Goal: Task Accomplishment & Management: Manage account settings

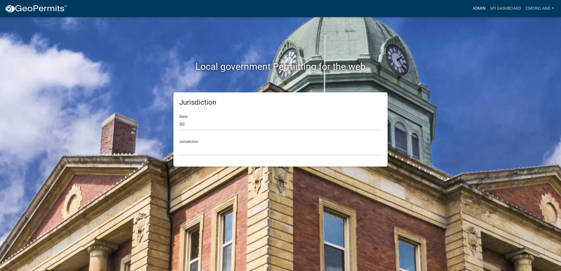
click at [477, 9] on link "Admin" at bounding box center [479, 8] width 18 height 11
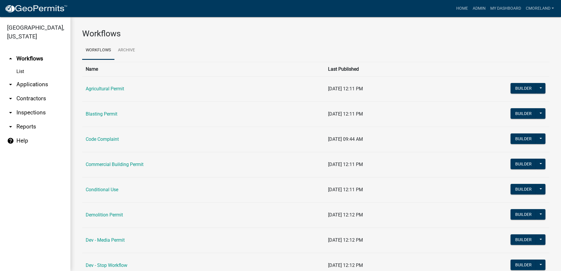
click at [35, 113] on link "arrow_drop_down Inspections" at bounding box center [35, 113] width 70 height 14
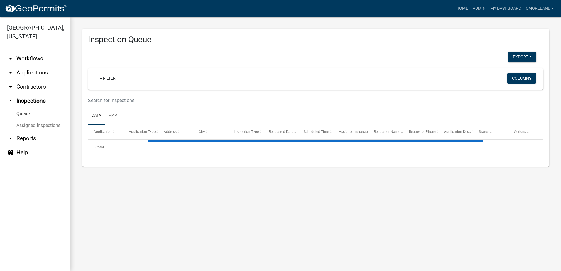
select select "2: 50"
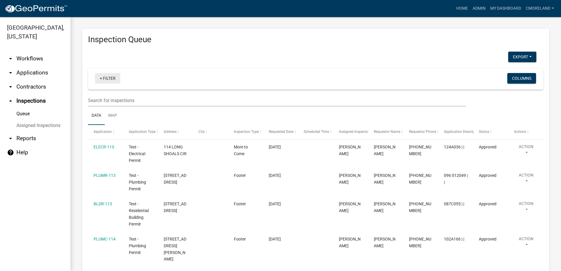
click at [108, 79] on link "+ Filter" at bounding box center [107, 78] width 25 height 11
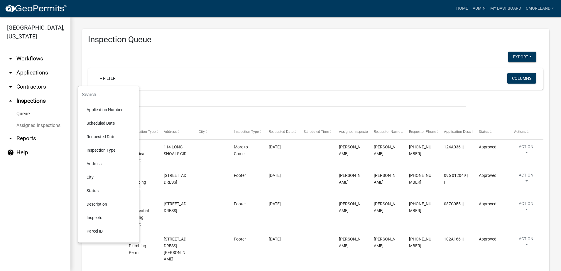
click at [100, 123] on li "Scheduled Date" at bounding box center [109, 122] width 54 height 13
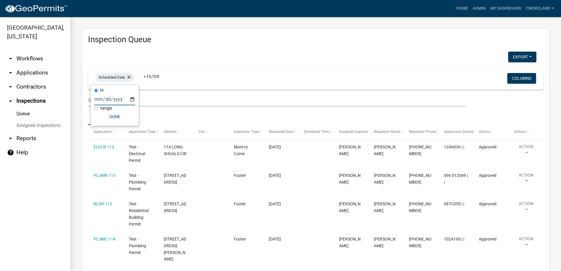
click at [134, 100] on input "date" at bounding box center [114, 99] width 41 height 12
type input "[DATE]"
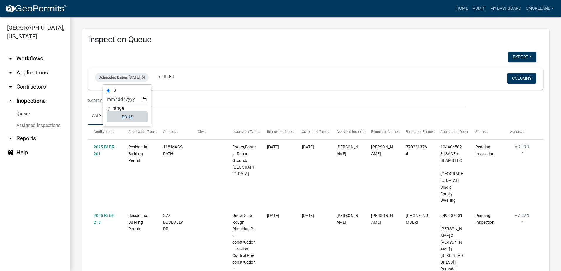
click at [126, 117] on button "Done" at bounding box center [127, 116] width 41 height 11
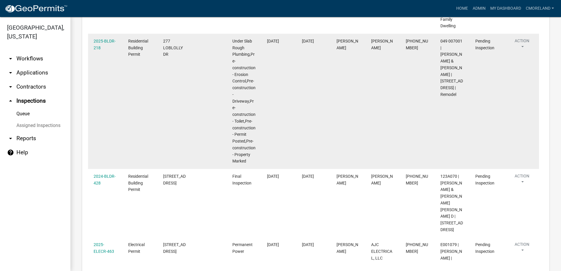
scroll to position [183, 0]
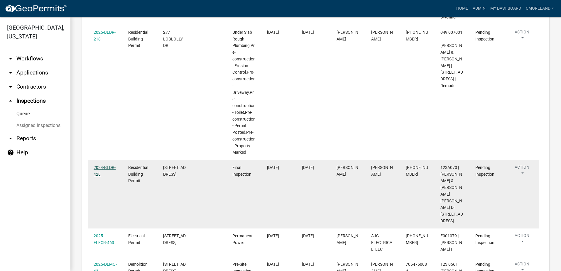
click at [101, 174] on link "2024-BLDR-428" at bounding box center [105, 170] width 22 height 11
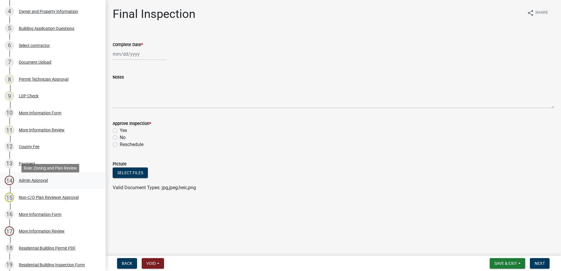
scroll to position [117, 0]
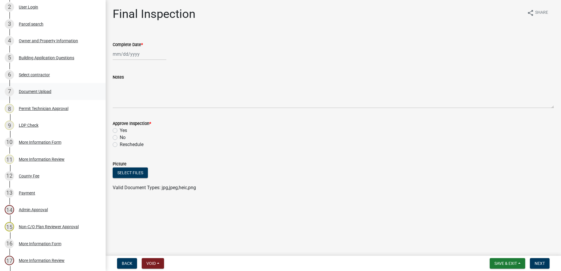
click at [34, 90] on div "Document Upload" at bounding box center [35, 91] width 33 height 4
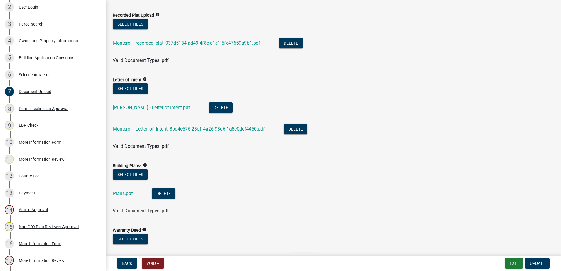
scroll to position [235, 0]
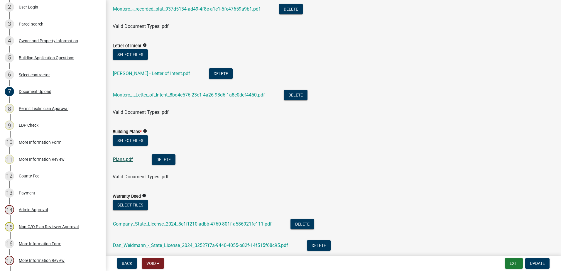
click at [120, 158] on link "Plans.pdf" at bounding box center [123, 160] width 20 height 6
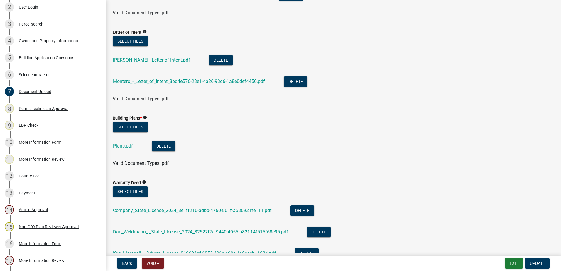
scroll to position [117, 0]
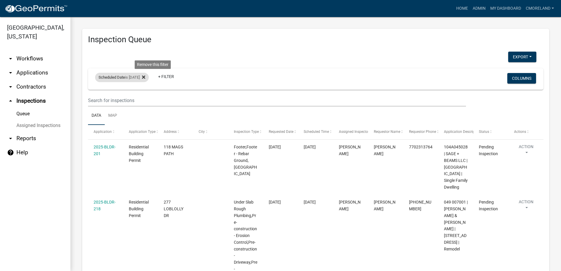
click at [145, 76] on icon at bounding box center [143, 76] width 3 height 3
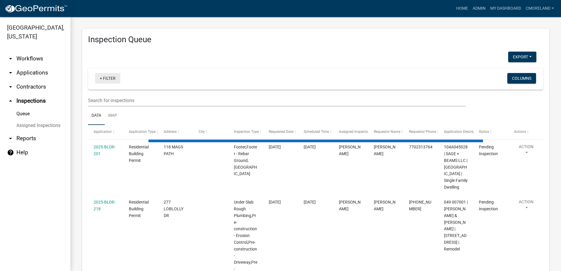
click at [110, 79] on link "+ Filter" at bounding box center [107, 78] width 25 height 11
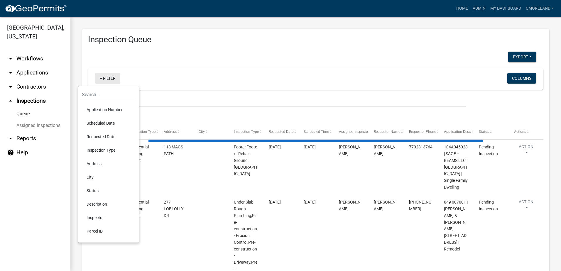
select select "2: 50"
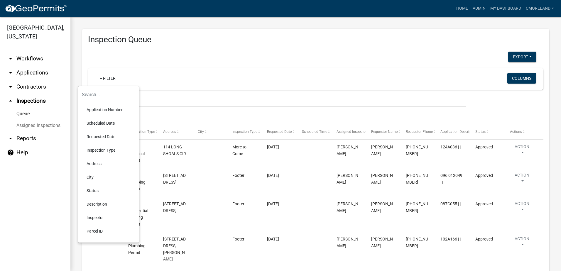
click at [101, 136] on li "Requested Date" at bounding box center [109, 136] width 54 height 13
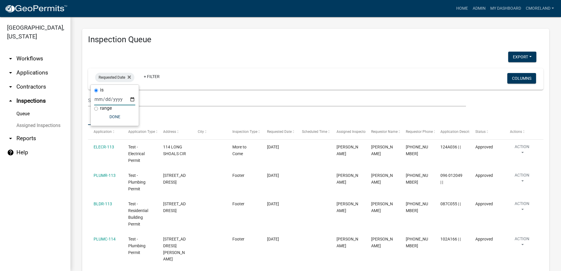
click at [131, 98] on input "date" at bounding box center [114, 99] width 41 height 12
type input "2025-08-25"
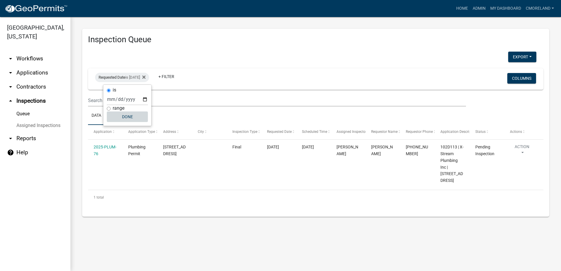
click at [129, 114] on button "Done" at bounding box center [127, 116] width 41 height 11
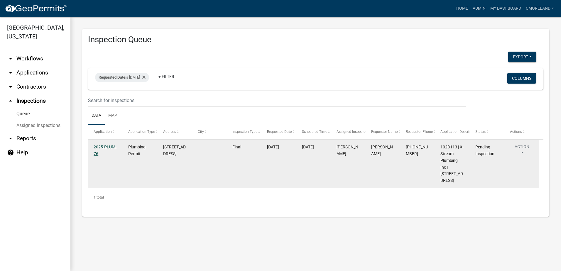
click at [105, 147] on link "2025-PLUM-76" at bounding box center [105, 150] width 23 height 11
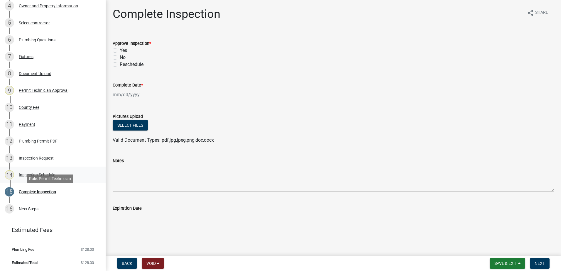
scroll to position [153, 0]
click at [34, 141] on div "Plumbing Permit PDF" at bounding box center [38, 140] width 39 height 4
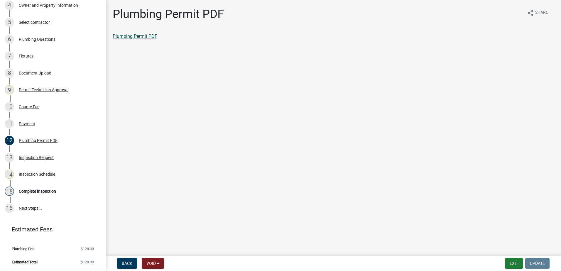
click at [138, 34] on link "Plumbing Permit PDF" at bounding box center [135, 36] width 45 height 6
click at [42, 73] on div "Document Upload" at bounding box center [35, 73] width 33 height 4
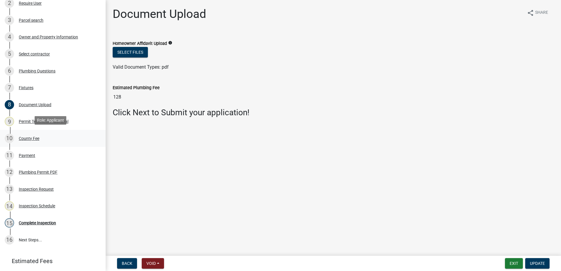
scroll to position [124, 0]
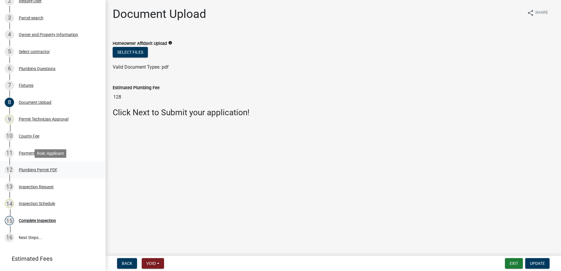
click at [32, 170] on div "Plumbing Permit PDF" at bounding box center [38, 170] width 39 height 4
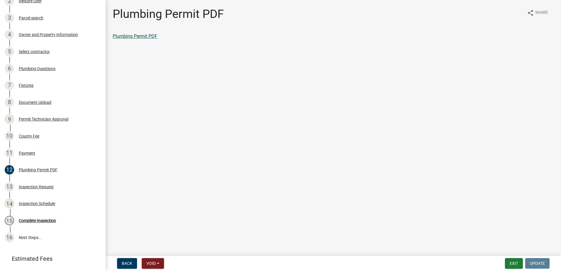
click at [130, 36] on link "Plumbing Permit PDF" at bounding box center [135, 36] width 45 height 6
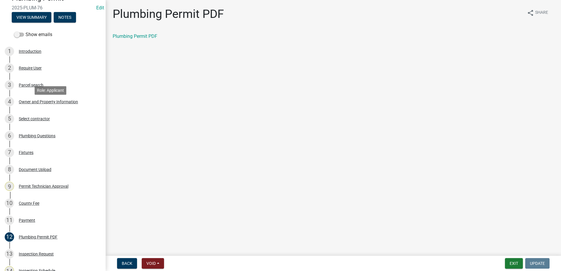
scroll to position [0, 0]
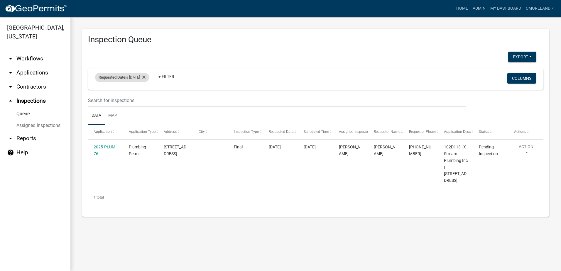
click at [131, 77] on div "Requested Date is 08/25/2025" at bounding box center [122, 77] width 54 height 9
click at [143, 98] on input "2025-08-25" at bounding box center [127, 99] width 41 height 12
type input "2025-08-24"
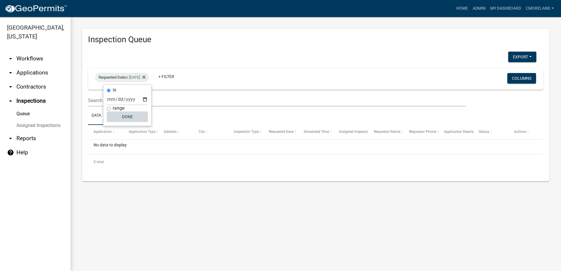
click at [125, 117] on button "Done" at bounding box center [127, 116] width 41 height 11
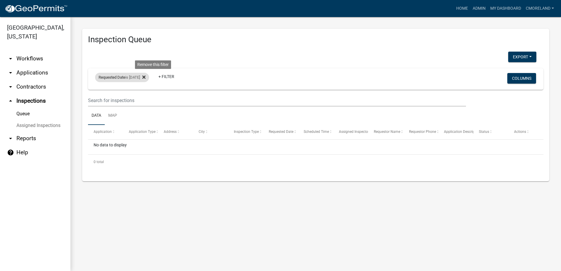
click at [146, 75] on icon at bounding box center [143, 77] width 3 height 5
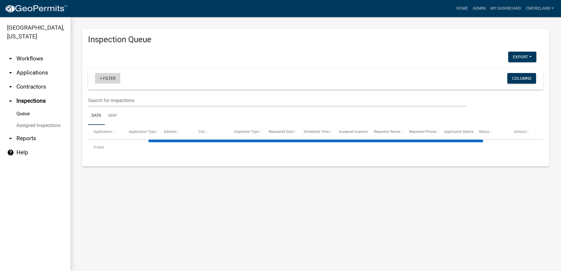
click at [111, 77] on link "+ Filter" at bounding box center [107, 78] width 25 height 11
select select "2: 50"
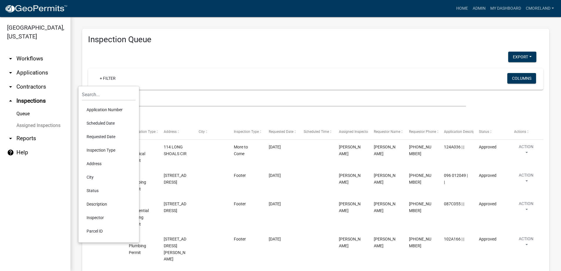
click at [102, 138] on li "Requested Date" at bounding box center [109, 136] width 54 height 13
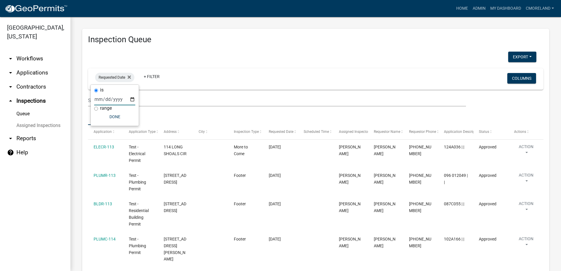
click at [133, 99] on input "date" at bounding box center [114, 99] width 41 height 12
type input "2025-08-22"
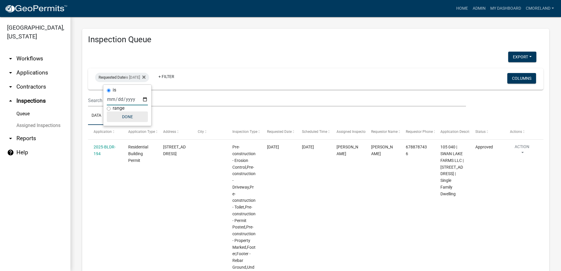
click at [131, 118] on button "Done" at bounding box center [127, 116] width 41 height 11
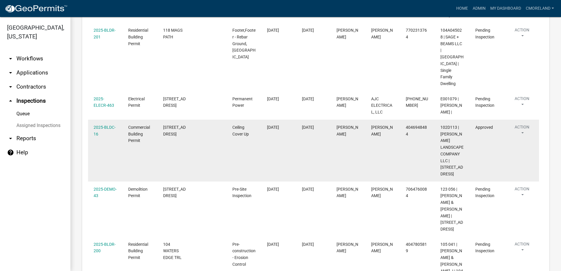
scroll to position [390, 0]
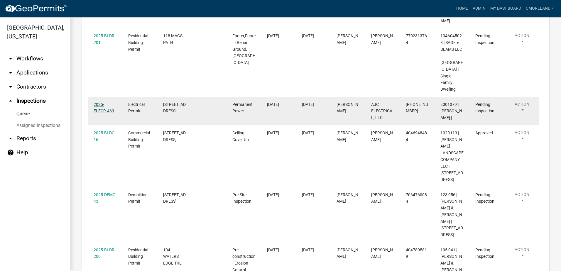
click at [105, 102] on link "2025-ELECR-463" at bounding box center [104, 107] width 21 height 11
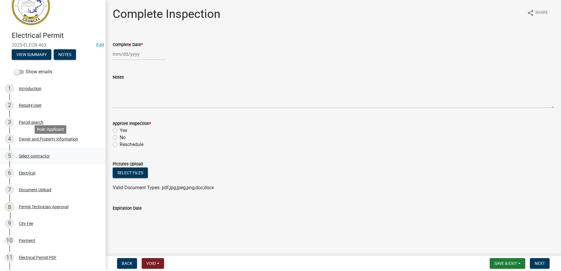
scroll to position [29, 0]
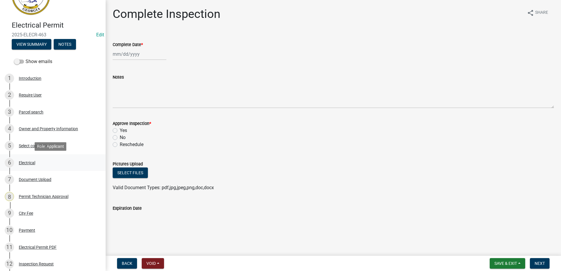
click at [27, 161] on div "Electrical" at bounding box center [27, 163] width 16 height 4
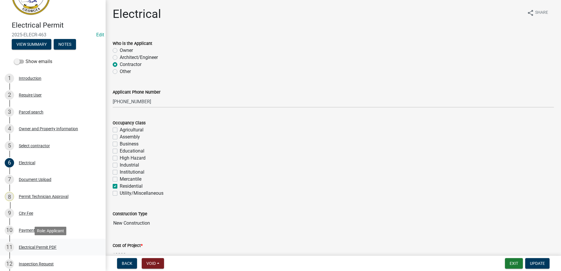
click at [45, 246] on div "Electrical Permit PDF" at bounding box center [38, 247] width 38 height 4
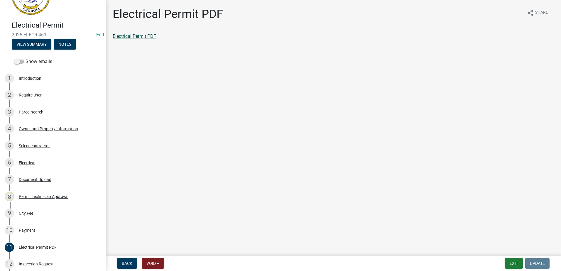
click at [131, 36] on link "Electrical Permit PDF" at bounding box center [134, 36] width 43 height 6
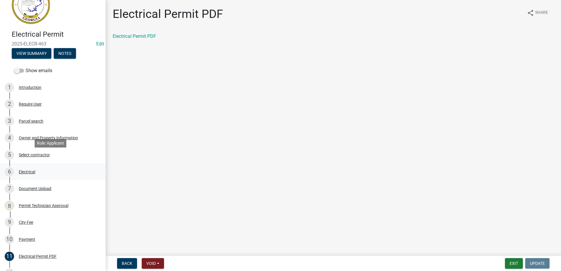
scroll to position [59, 0]
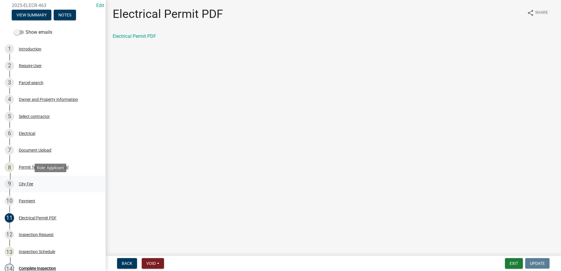
click at [28, 185] on div "City Fee" at bounding box center [26, 184] width 14 height 4
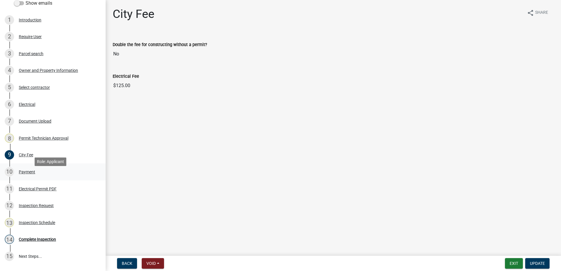
scroll to position [88, 0]
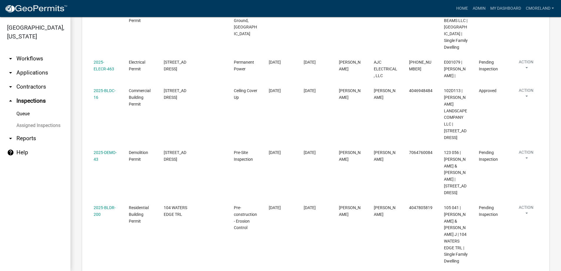
scroll to position [370, 0]
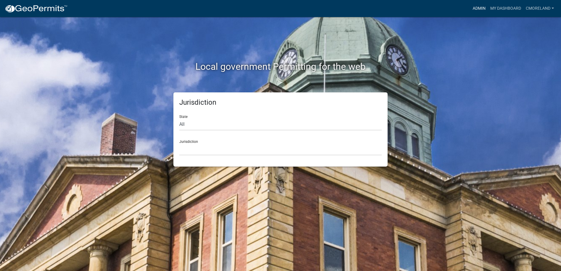
click at [480, 7] on link "Admin" at bounding box center [479, 8] width 18 height 11
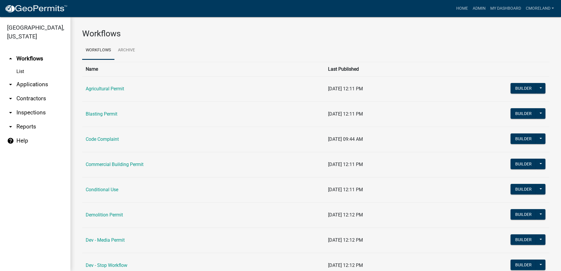
click at [29, 113] on link "arrow_drop_down Inspections" at bounding box center [35, 113] width 70 height 14
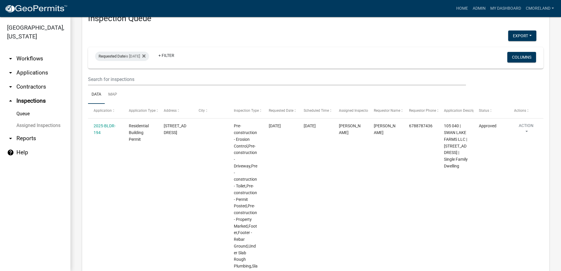
scroll to position [18, 0]
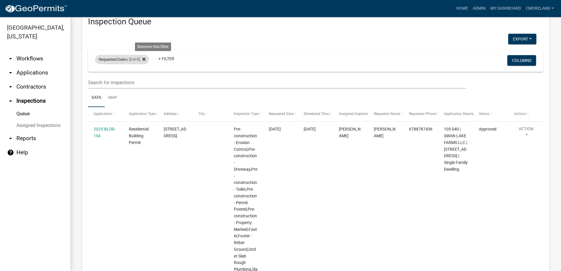
click at [146, 60] on icon at bounding box center [143, 59] width 3 height 5
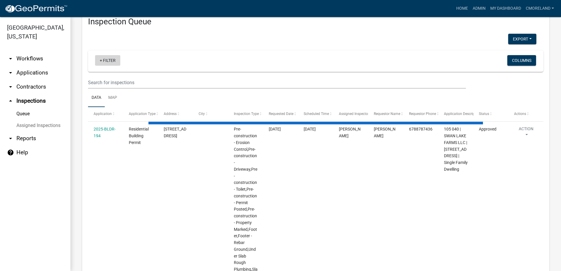
click at [113, 61] on link "+ Filter" at bounding box center [107, 60] width 25 height 11
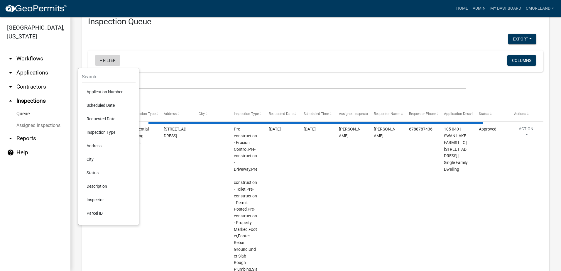
select select "2: 50"
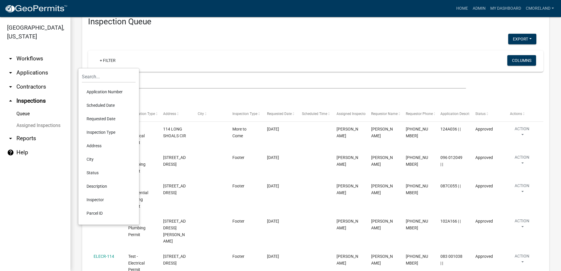
click at [101, 104] on li "Scheduled Date" at bounding box center [109, 105] width 54 height 13
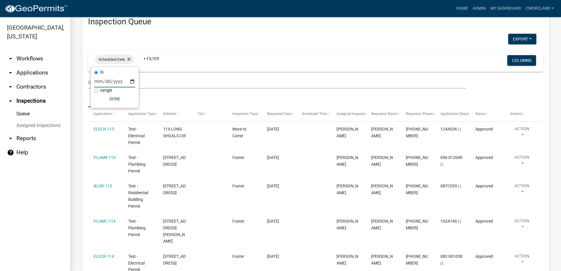
click at [131, 82] on input "date" at bounding box center [114, 81] width 41 height 12
type input "2025-08-25"
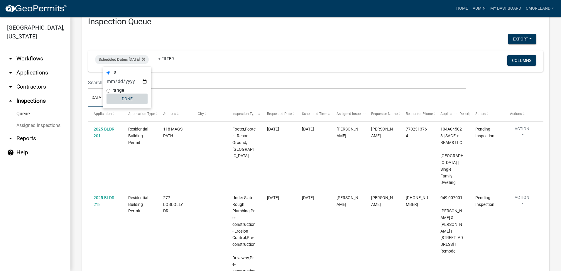
click at [129, 98] on button "Done" at bounding box center [127, 99] width 41 height 11
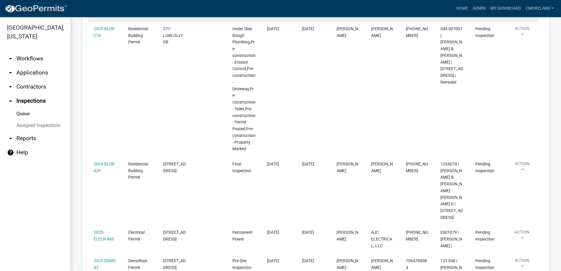
scroll to position [194, 0]
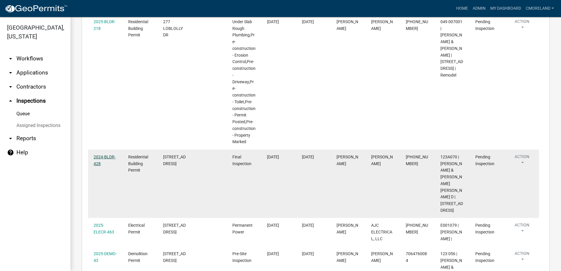
click at [101, 163] on link "2024-BLDR-428" at bounding box center [105, 160] width 22 height 11
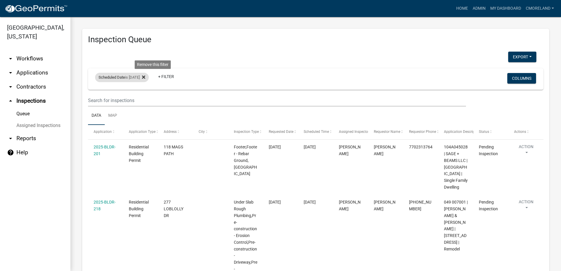
click at [145, 76] on icon at bounding box center [143, 76] width 3 height 3
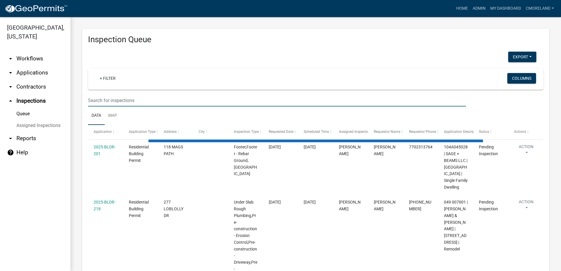
click at [114, 102] on input "text" at bounding box center [277, 100] width 378 height 12
select select "2: 50"
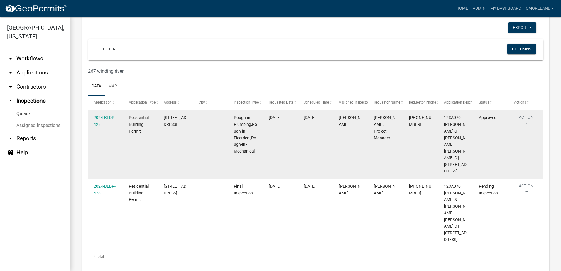
scroll to position [33, 0]
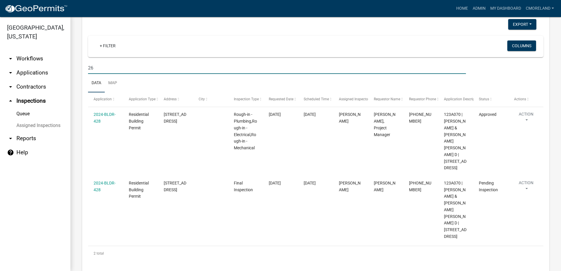
type input "2"
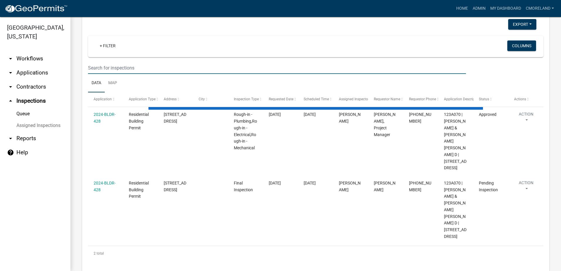
select select "2: 50"
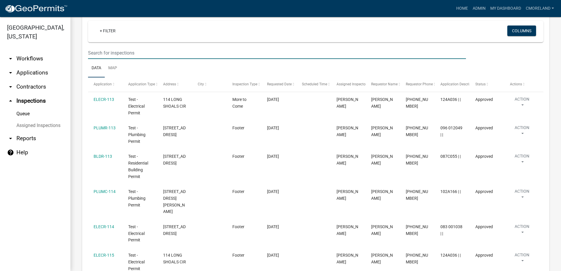
scroll to position [0, 0]
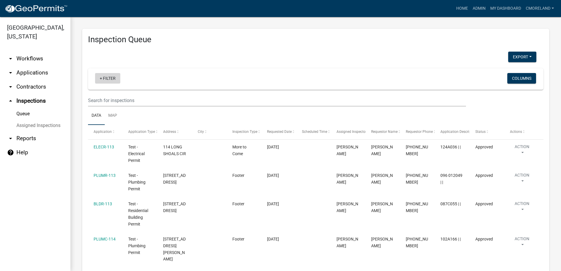
click at [107, 77] on link "+ Filter" at bounding box center [107, 78] width 25 height 11
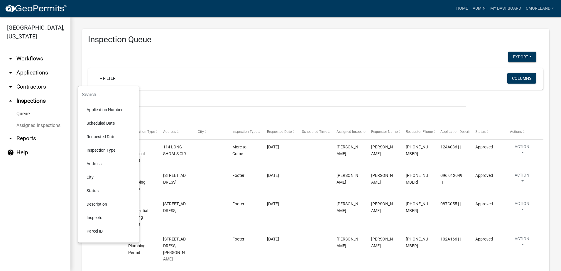
click at [146, 76] on div "+ Filter" at bounding box center [241, 79] width 300 height 12
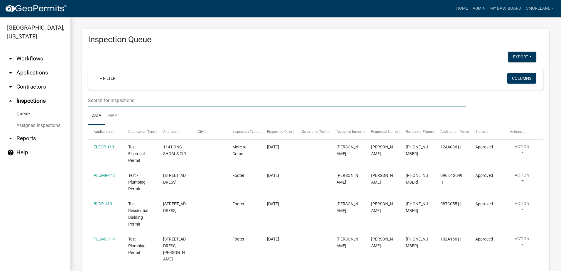
click at [124, 101] on input "text" at bounding box center [277, 100] width 378 height 12
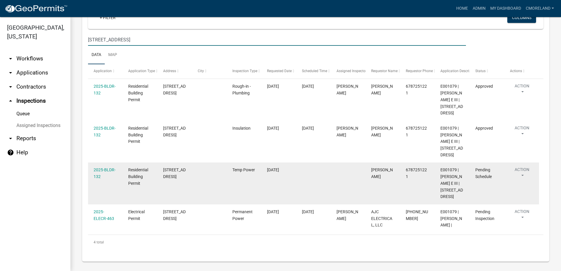
scroll to position [63, 0]
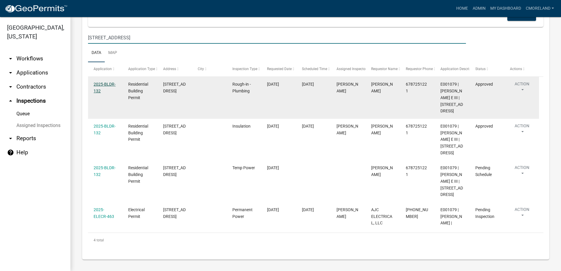
type input "122 poplar st"
click at [104, 84] on link "2025-BLDR-132" at bounding box center [105, 87] width 22 height 11
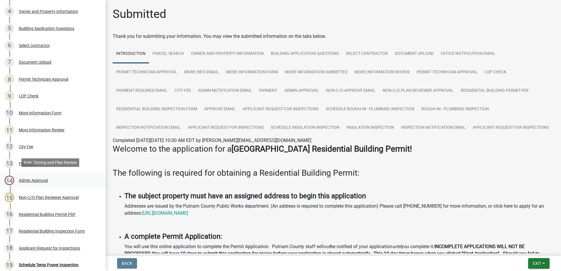
scroll to position [305, 0]
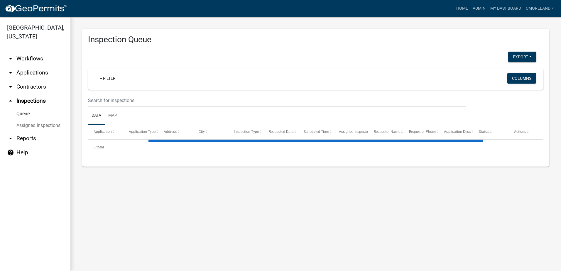
select select "2: 50"
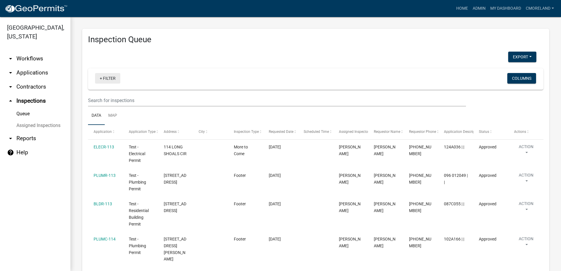
click at [107, 79] on link "+ Filter" at bounding box center [107, 78] width 25 height 11
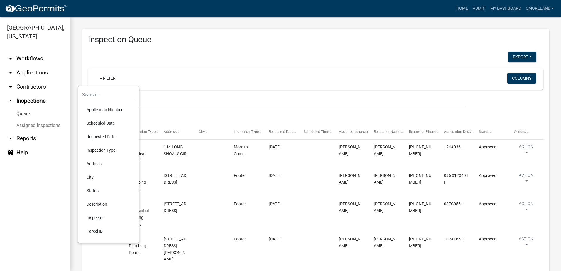
click at [179, 75] on div "+ Filter" at bounding box center [241, 79] width 300 height 12
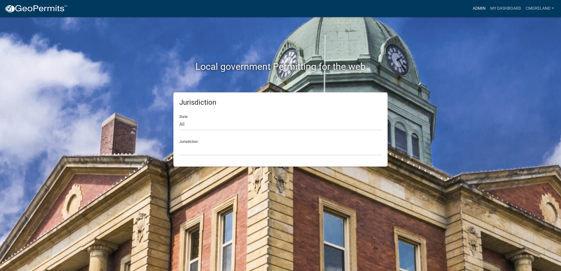
click at [481, 8] on link "Admin" at bounding box center [479, 8] width 18 height 11
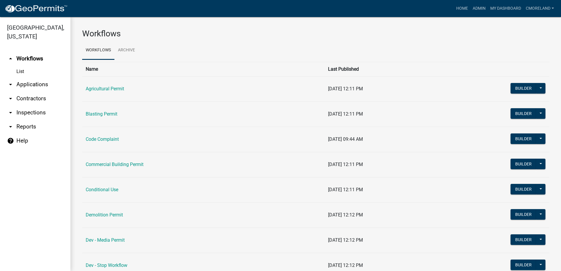
click at [37, 113] on link "arrow_drop_down Inspections" at bounding box center [35, 113] width 70 height 14
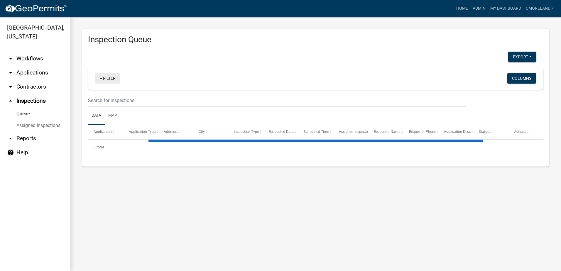
click at [114, 79] on link "+ Filter" at bounding box center [107, 78] width 25 height 11
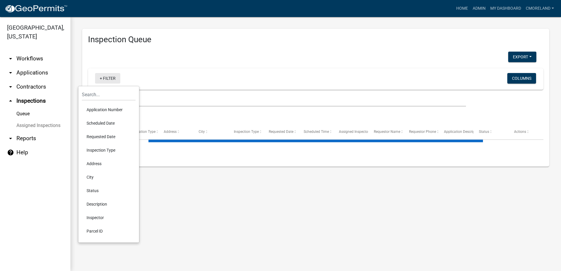
select select "2: 50"
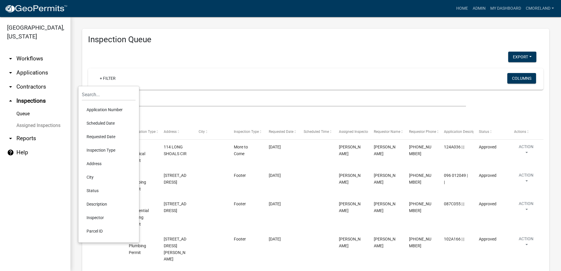
click at [106, 122] on li "Scheduled Date" at bounding box center [109, 122] width 54 height 13
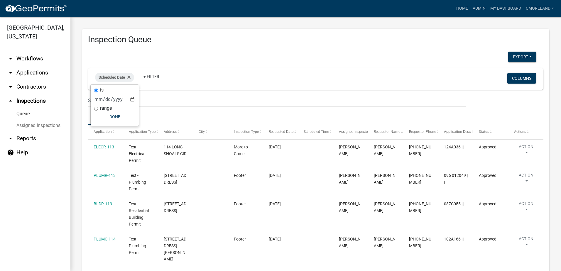
click at [133, 99] on input "date" at bounding box center [114, 99] width 41 height 12
type input "2025-08-25"
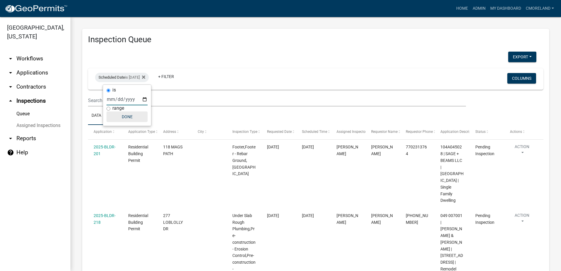
click at [126, 118] on button "Done" at bounding box center [127, 116] width 41 height 11
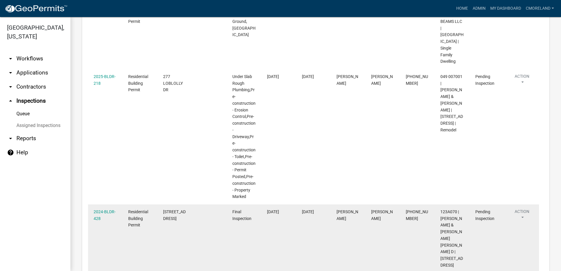
scroll to position [205, 0]
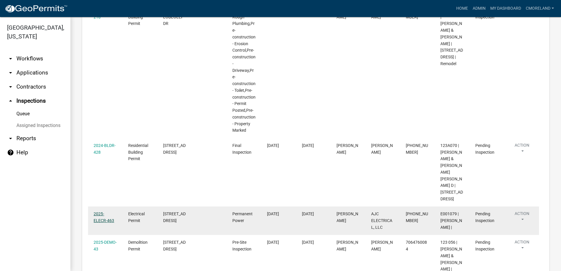
click at [102, 220] on link "2025-ELECR-463" at bounding box center [104, 217] width 21 height 11
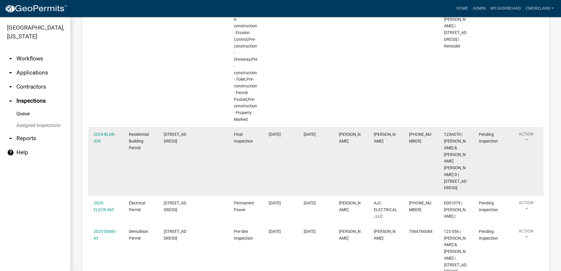
scroll to position [205, 0]
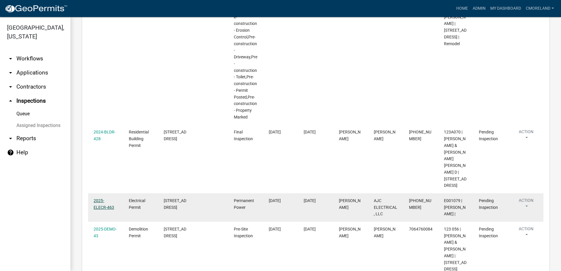
click at [107, 210] on link "2025-ELECR-463" at bounding box center [104, 203] width 21 height 11
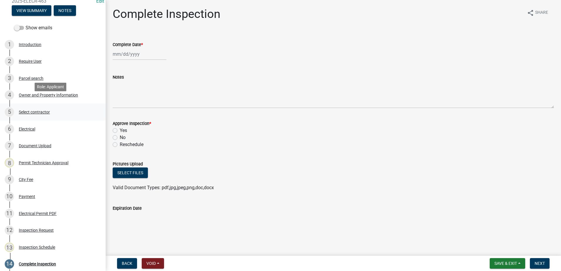
scroll to position [77, 0]
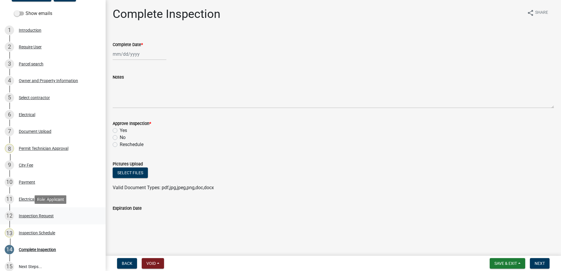
click at [39, 215] on div "Inspection Request" at bounding box center [36, 216] width 35 height 4
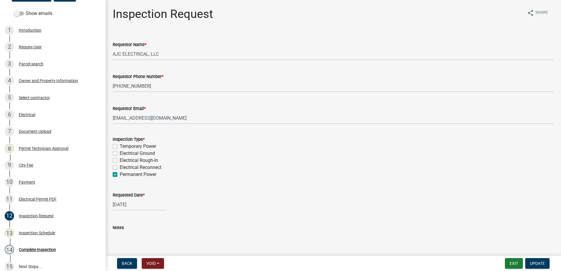
click at [120, 160] on label "Electrical Rough-In" at bounding box center [139, 160] width 38 height 7
click at [120, 160] on input "Electrical Rough-In" at bounding box center [122, 159] width 4 height 4
checkbox input "true"
checkbox input "false"
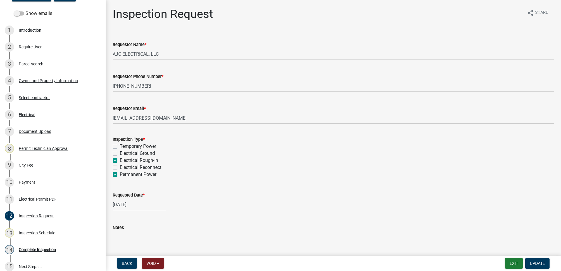
checkbox input "true"
checkbox input "false"
checkbox input "true"
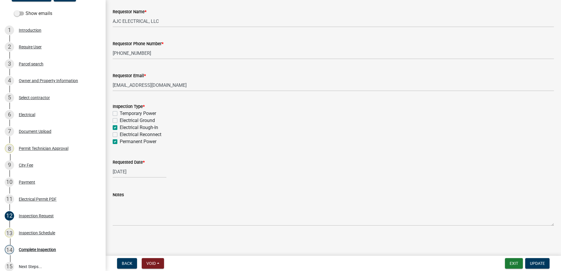
scroll to position [0, 0]
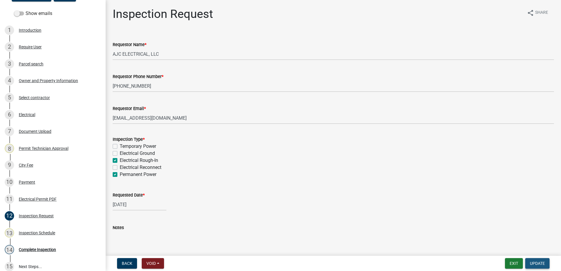
click at [542, 262] on span "Update" at bounding box center [537, 263] width 15 height 5
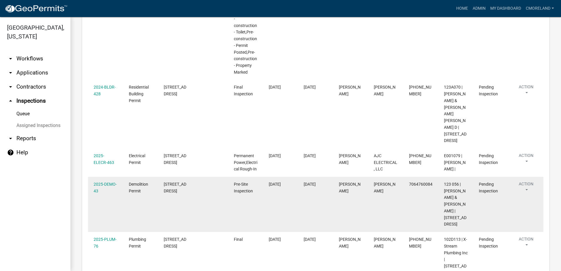
scroll to position [293, 0]
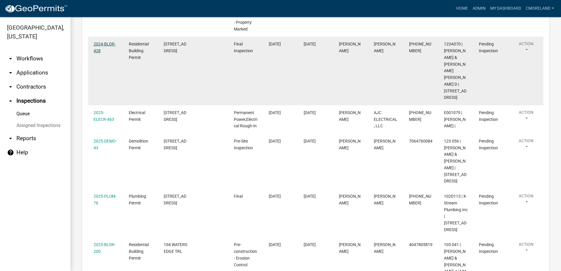
click at [102, 53] on link "2024-BLDR-428" at bounding box center [105, 47] width 22 height 11
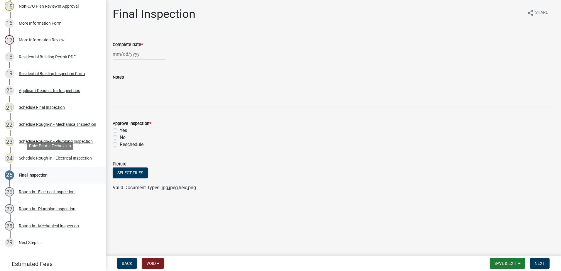
scroll to position [352, 0]
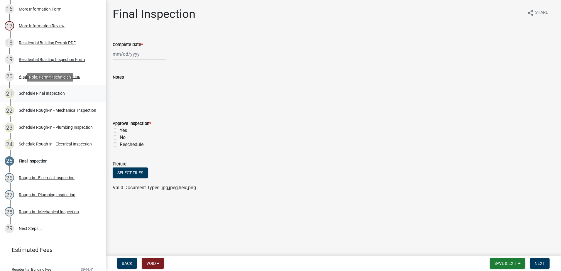
click at [42, 92] on div "Schedule Final Inspection" at bounding box center [42, 93] width 46 height 4
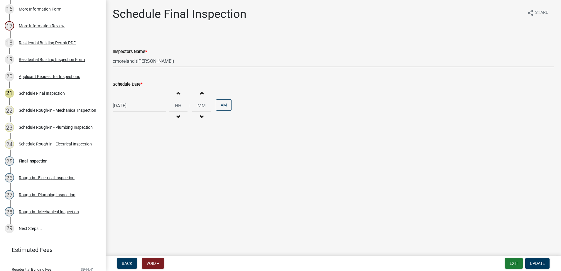
click at [185, 63] on select "Select Item... mrivera (Michele Rivera) jstokes (Jerry Stokes) asmith105 (Antho…" at bounding box center [333, 61] width 441 height 12
select select "07642ab0-564c-47bb-824b-0ccf2da83593"
click at [113, 55] on select "Select Item... mrivera (Michele Rivera) jstokes (Jerry Stokes) asmith105 (Antho…" at bounding box center [333, 61] width 441 height 12
click at [537, 262] on span "Update" at bounding box center [537, 263] width 15 height 5
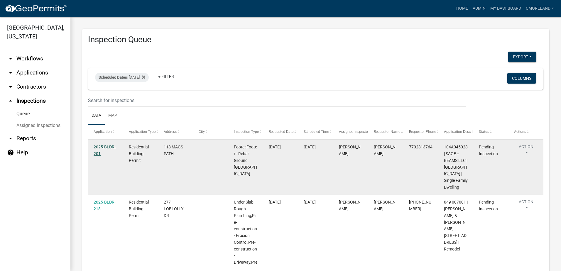
click at [107, 146] on link "2025-BLDR-201" at bounding box center [105, 150] width 22 height 11
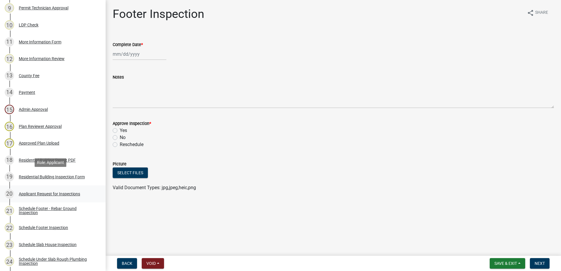
scroll to position [264, 0]
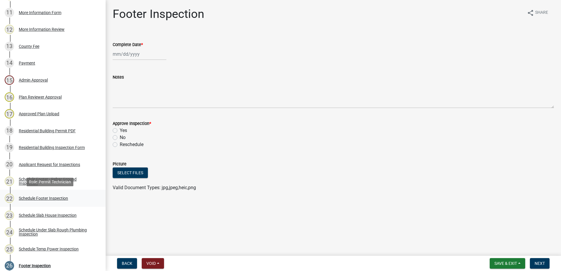
click at [40, 198] on div "Schedule Footer Inspection" at bounding box center [43, 198] width 49 height 4
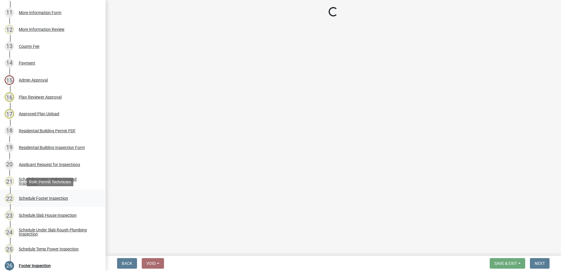
select select "07642ab0-564c-47bb-824b-0ccf2da83593"
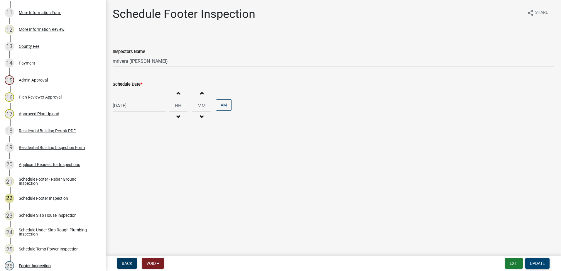
click at [541, 263] on span "Update" at bounding box center [537, 263] width 15 height 5
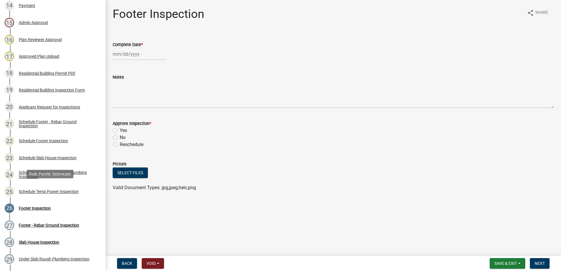
scroll to position [323, 0]
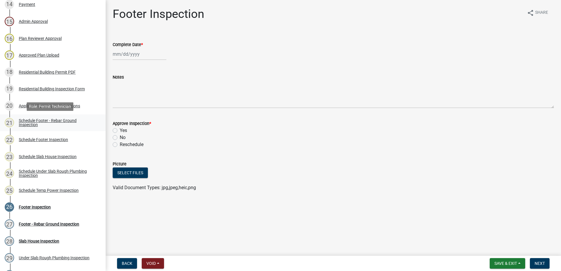
click at [32, 122] on div "Schedule Footer - Rebar Ground Inspection" at bounding box center [57, 123] width 77 height 8
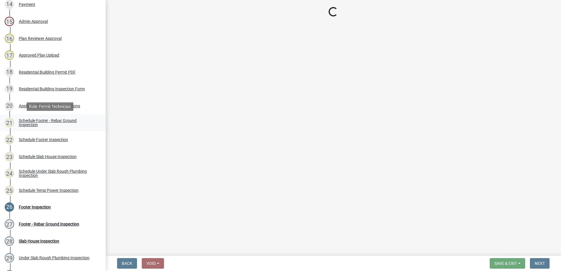
select select "07642ab0-564c-47bb-824b-0ccf2da83593"
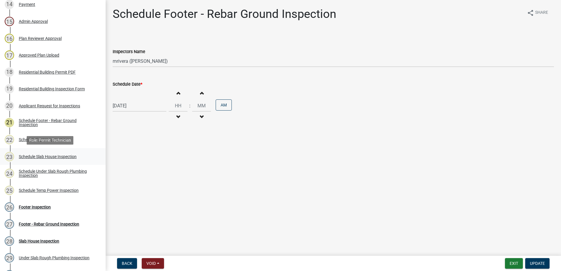
click at [33, 157] on div "Schedule Slab House Inspection" at bounding box center [48, 157] width 58 height 4
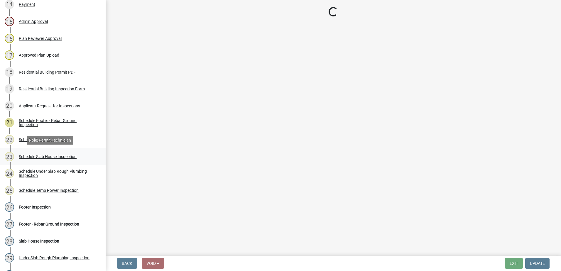
select select "07642ab0-564c-47bb-824b-0ccf2da83593"
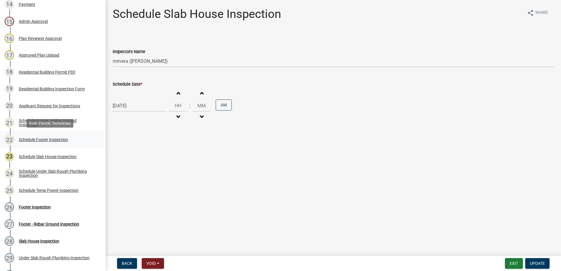
click at [44, 141] on div "Schedule Footer Inspection" at bounding box center [43, 140] width 49 height 4
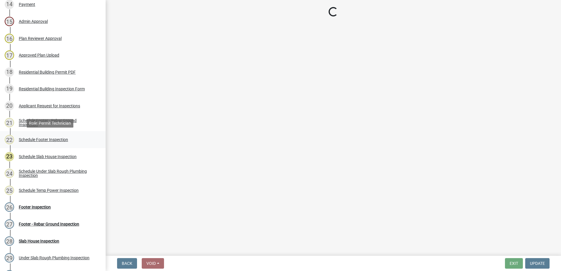
select select "07642ab0-564c-47bb-824b-0ccf2da83593"
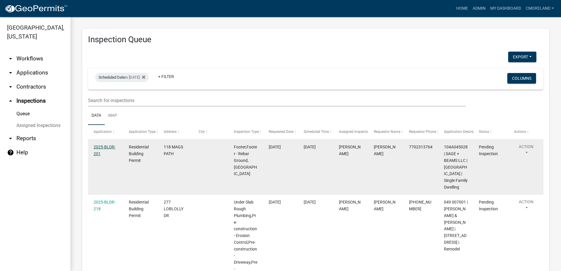
click at [108, 146] on link "2025-BLDR-201" at bounding box center [105, 150] width 22 height 11
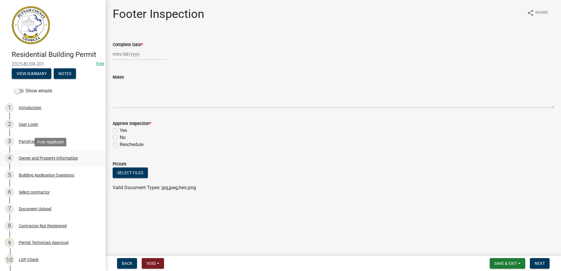
click at [43, 158] on div "Owner and Property Information" at bounding box center [48, 158] width 59 height 4
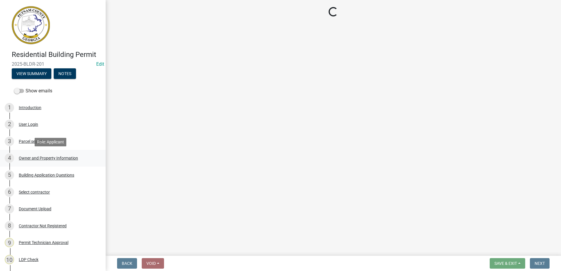
select select "a6b90f04-145f-43dc-a4e6-6d5ec8e28ec9"
select select "83394b22-4a11-496c-8e5c-75ade2e72faf"
select select "469c5908-2854-42d5-89ed-bee7fc26529e"
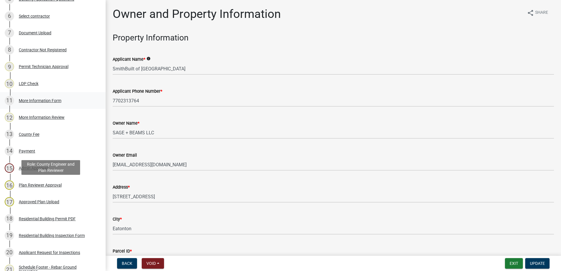
scroll to position [205, 0]
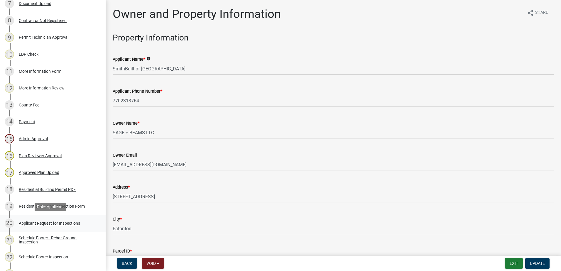
click at [43, 224] on div "Applicant Request for Inspections" at bounding box center [49, 223] width 61 height 4
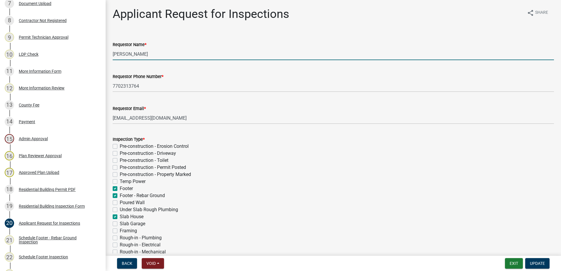
click at [167, 55] on input "[PERSON_NAME]" at bounding box center [333, 54] width 441 height 12
type input "C"
type input "Mark Smith"
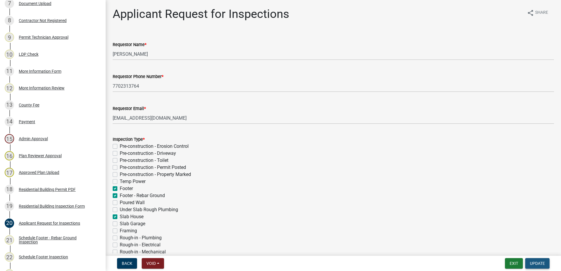
click at [537, 263] on span "Update" at bounding box center [537, 263] width 15 height 5
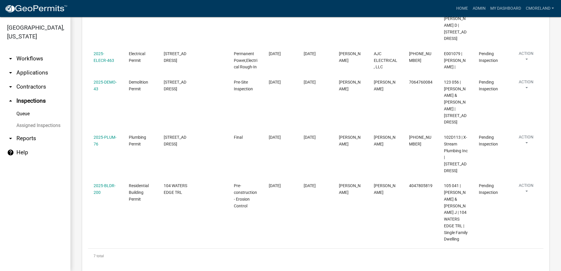
scroll to position [382, 0]
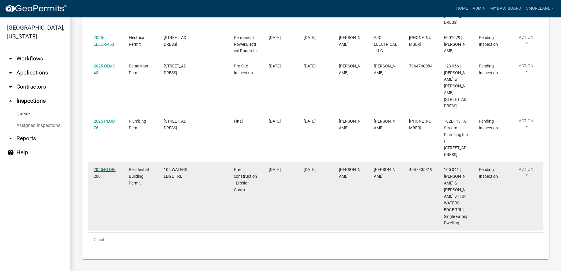
click at [108, 167] on link "2025-BLDR-200" at bounding box center [105, 172] width 22 height 11
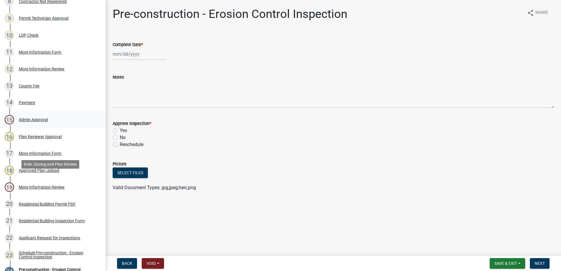
scroll to position [235, 0]
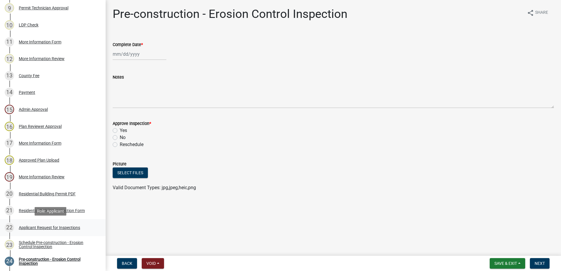
click at [47, 226] on div "Applicant Request for Inspections" at bounding box center [49, 228] width 61 height 4
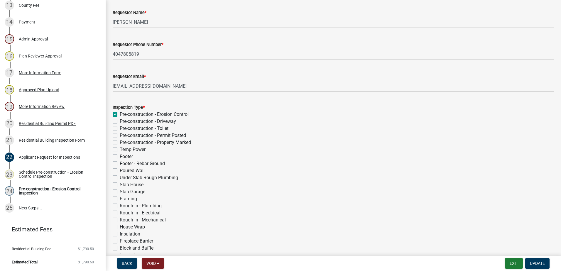
scroll to position [0, 0]
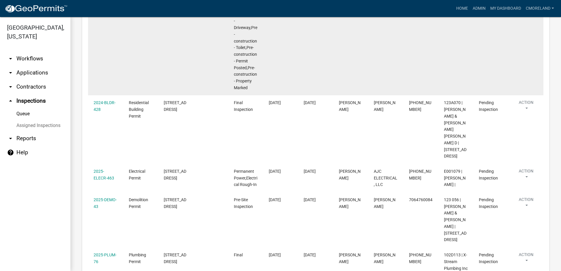
scroll to position [382, 0]
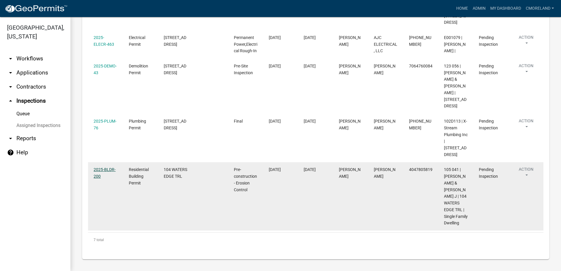
click at [106, 167] on link "2025-BLDR-200" at bounding box center [105, 172] width 22 height 11
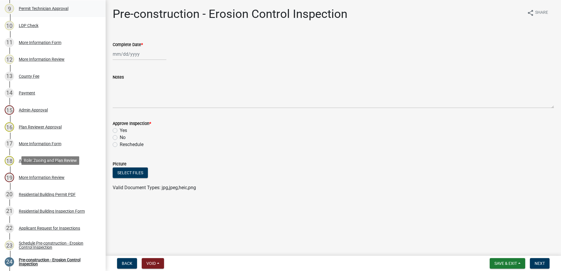
scroll to position [235, 0]
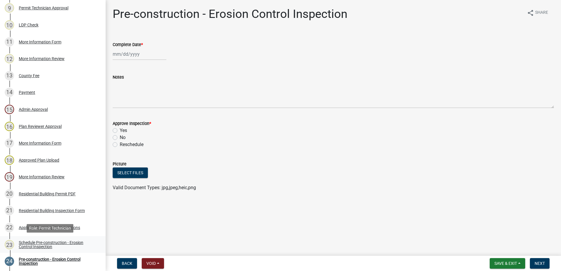
click at [58, 242] on div "Schedule Pre-construction - Erosion Control Inspection" at bounding box center [57, 245] width 77 height 8
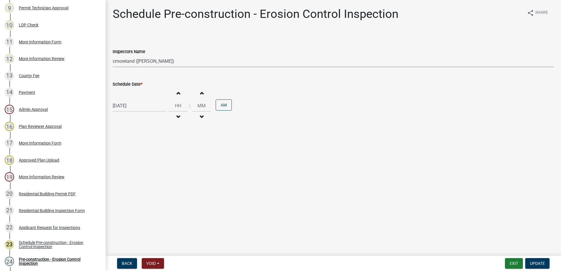
click at [184, 59] on select "Select Item... mrivera (Michele Rivera) jstokes (Jerry Stokes) asmith105 (Antho…" at bounding box center [333, 61] width 441 height 12
select select "07642ab0-564c-47bb-824b-0ccf2da83593"
click at [113, 55] on select "Select Item... mrivera (Michele Rivera) jstokes (Jerry Stokes) asmith105 (Antho…" at bounding box center [333, 61] width 441 height 12
click at [537, 264] on span "Update" at bounding box center [537, 263] width 15 height 5
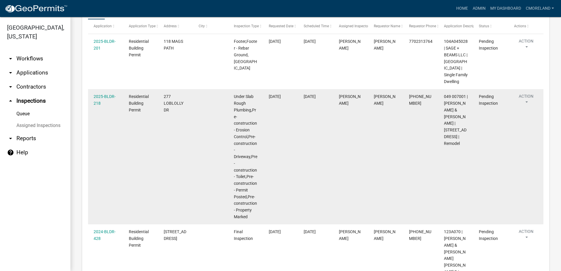
scroll to position [117, 0]
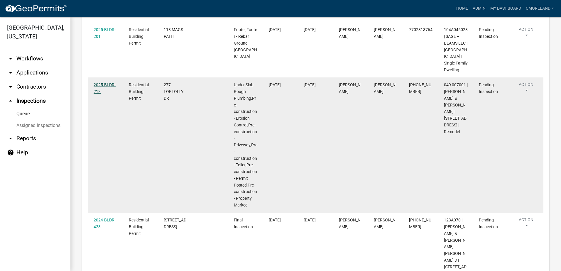
click at [104, 94] on link "2025-BLDR-218" at bounding box center [105, 87] width 22 height 11
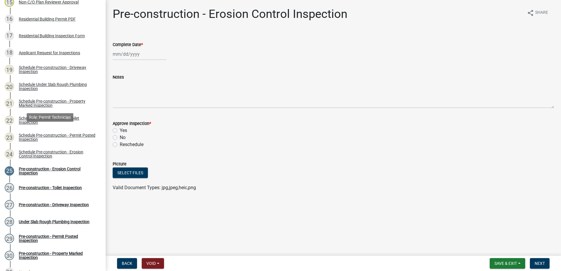
scroll to position [352, 0]
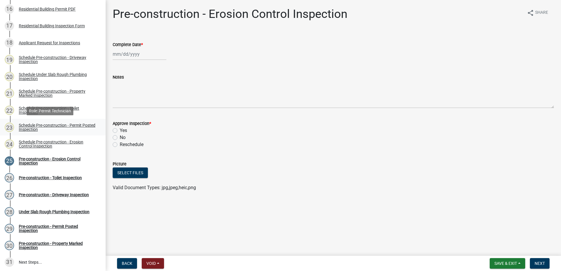
click at [40, 125] on div "Schedule Pre-construction - Permit Posted Inspection" at bounding box center [57, 127] width 77 height 8
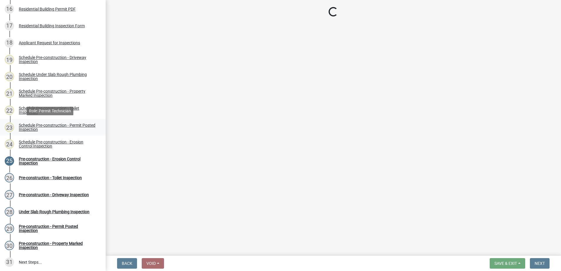
select select "a0ea4169-8540-4a2c-b9f4-cf4c1ffdeb95"
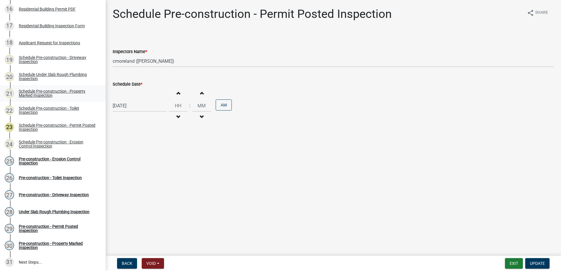
click at [56, 91] on div "Schedule Pre-construction - Property Marked Inspection" at bounding box center [57, 93] width 77 height 8
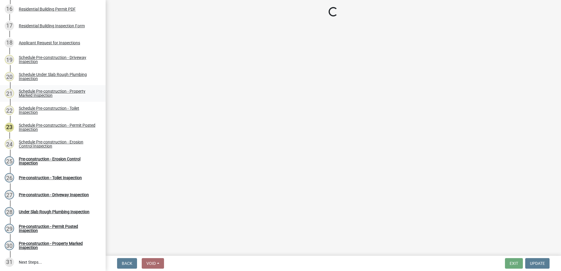
select select "a0ea4169-8540-4a2c-b9f4-cf4c1ffdeb95"
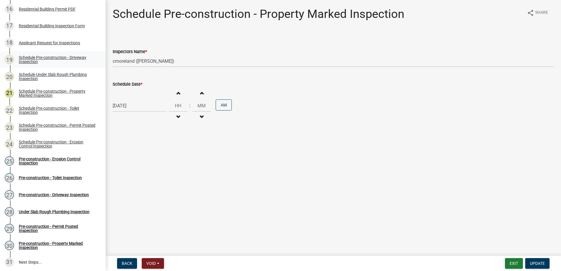
click at [62, 57] on div "Schedule Pre-construction - Driveway Inspection" at bounding box center [57, 59] width 77 height 8
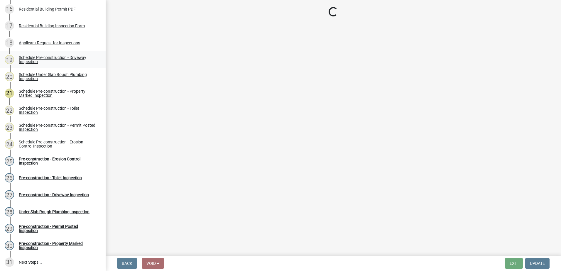
select select "a0ea4169-8540-4a2c-b9f4-cf4c1ffdeb95"
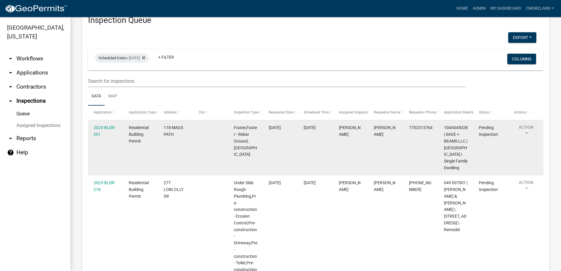
scroll to position [29, 0]
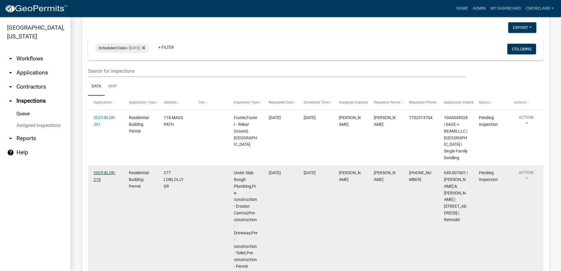
click at [107, 182] on link "2025-BLDR-218" at bounding box center [105, 175] width 22 height 11
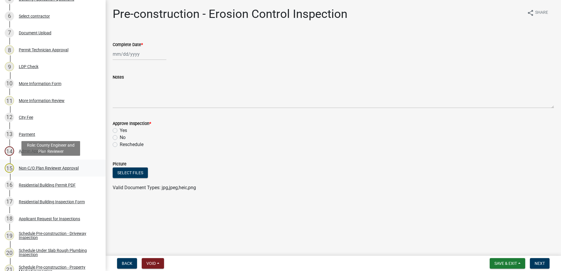
scroll to position [205, 0]
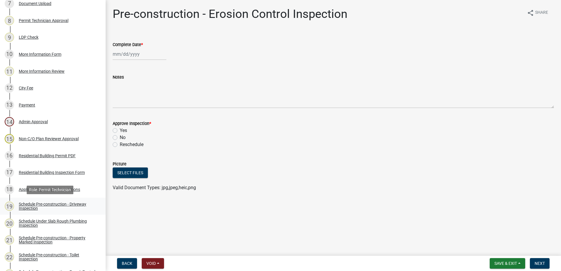
click at [43, 203] on div "Schedule Pre-construction - Driveway Inspection" at bounding box center [57, 206] width 77 height 8
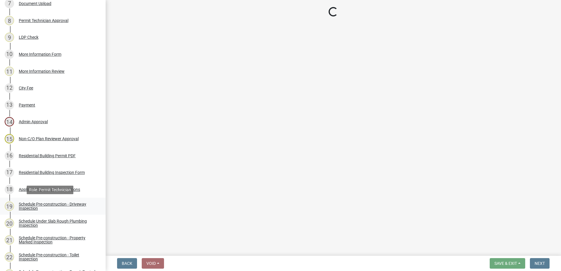
select select "a0ea4169-8540-4a2c-b9f4-cf4c1ffdeb95"
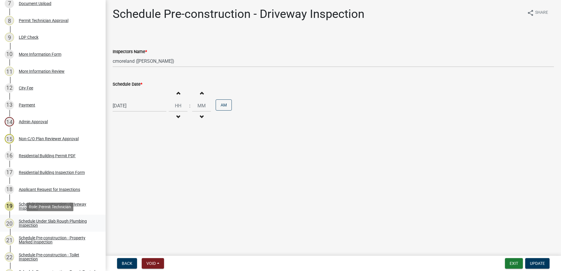
click at [50, 222] on div "Schedule Under Slab Rough Plumbing Inspection" at bounding box center [57, 223] width 77 height 8
click at [177, 59] on select "Select Item... mrivera (Michele Rivera) jstokes (Jerry Stokes) asmith105 (Antho…" at bounding box center [333, 61] width 441 height 12
select select "a0ea4169-8540-4a2c-b9f4-cf4c1ffdeb95"
click at [113, 55] on select "Select Item... mrivera (Michele Rivera) jstokes (Jerry Stokes) asmith105 (Antho…" at bounding box center [333, 61] width 441 height 12
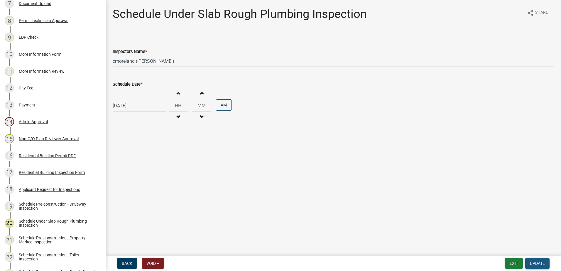
click at [540, 264] on span "Update" at bounding box center [537, 263] width 15 height 5
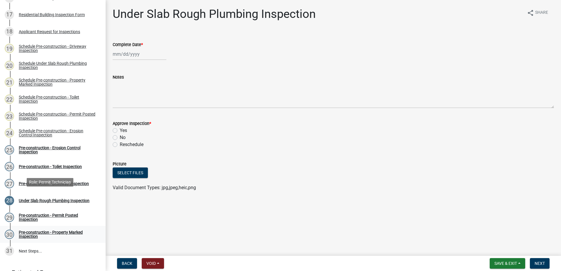
scroll to position [260, 0]
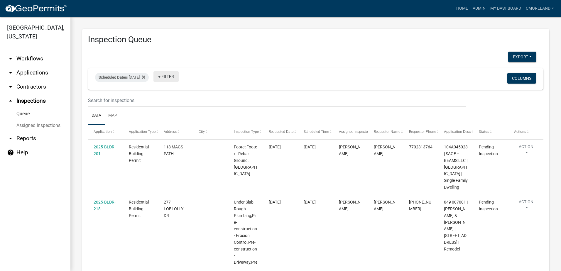
click at [179, 76] on link "+ Filter" at bounding box center [165, 76] width 25 height 11
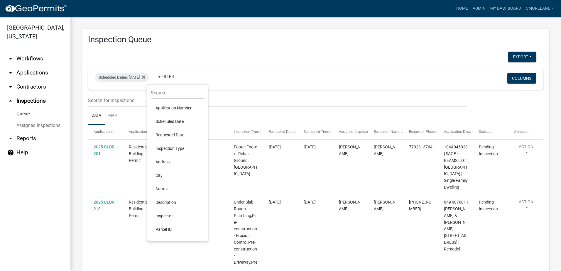
click at [169, 215] on li "Inspector" at bounding box center [178, 215] width 54 height 13
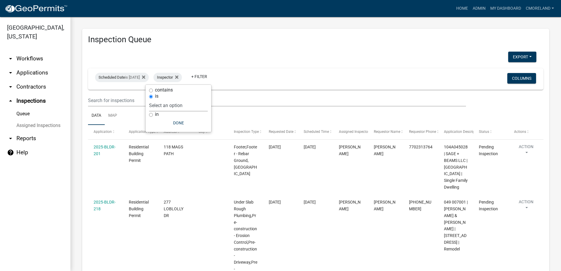
click at [191, 103] on select "Select an option None Michele Rivera Dorothy Evans Kenteria Williams Jerry Stok…" at bounding box center [178, 105] width 59 height 12
select select "07642ab0-564c-47bb-824b-0ccf2da83593"
click at [164, 99] on select "Select an option None Michele Rivera Dorothy Evans Kenteria Williams Jerry Stok…" at bounding box center [178, 105] width 59 height 12
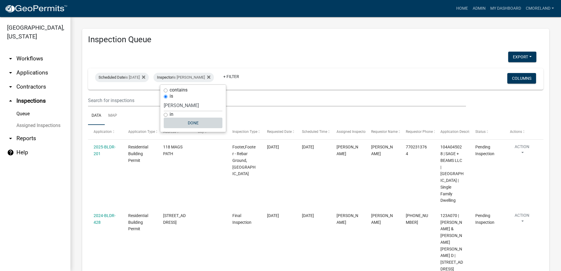
click at [197, 121] on button "Done" at bounding box center [193, 123] width 59 height 11
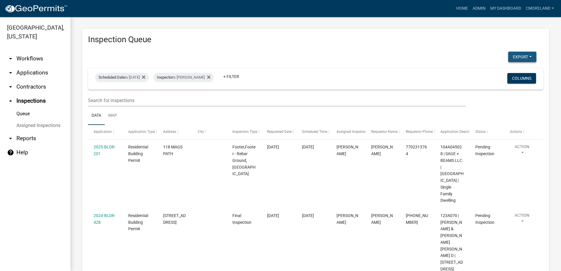
click at [517, 56] on button "Export" at bounding box center [522, 57] width 28 height 11
click at [497, 72] on button "Excel Format (.xlsx)" at bounding box center [508, 72] width 55 height 14
click at [383, 47] on div "Inspection Queue Export Excel Format (.xlsx) CSV Format (.csv) Scheduled Date i…" at bounding box center [315, 246] width 467 height 435
click at [210, 77] on icon at bounding box center [208, 76] width 3 height 3
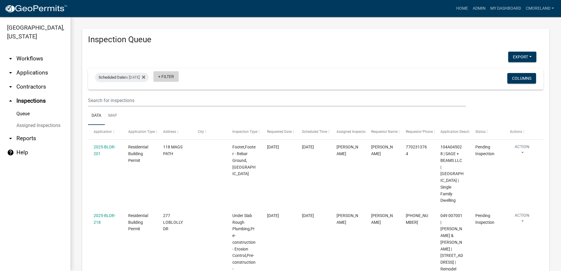
click at [176, 75] on link "+ Filter" at bounding box center [165, 76] width 25 height 11
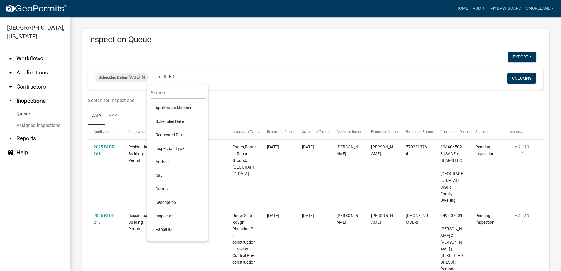
click at [167, 202] on li "Description" at bounding box center [178, 202] width 54 height 13
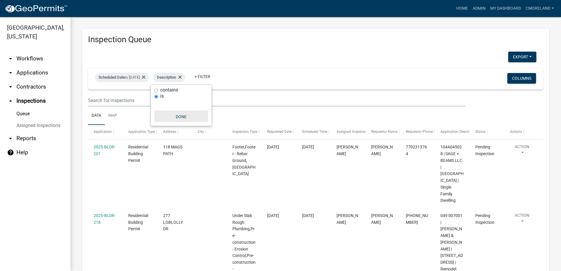
click at [181, 115] on button "Done" at bounding box center [181, 116] width 54 height 11
click at [182, 74] on fa-icon at bounding box center [179, 77] width 6 height 9
click at [179, 76] on link "+ Filter" at bounding box center [165, 76] width 25 height 11
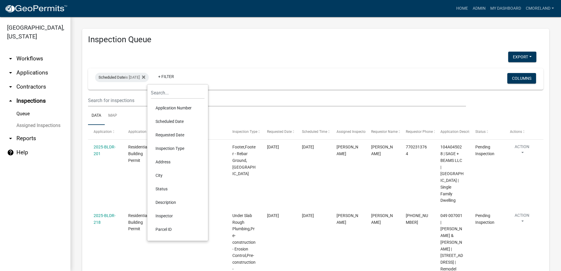
click at [171, 215] on li "Inspector" at bounding box center [178, 215] width 54 height 13
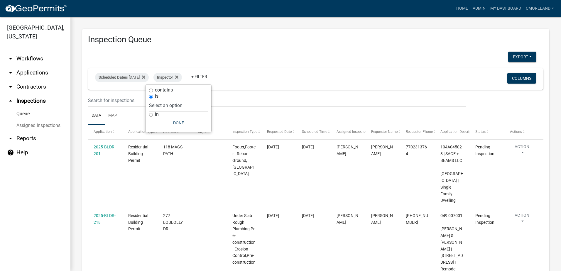
click at [192, 107] on select "Select an option None Michele Rivera Dorothy Evans Kenteria Williams Jerry Stok…" at bounding box center [178, 105] width 59 height 12
select select "a0ea4169-8540-4a2c-b9f4-cf4c1ffdeb95"
click at [166, 99] on select "Select an option None Michele Rivera Dorothy Evans Kenteria Williams Jerry Stok…" at bounding box center [178, 105] width 59 height 12
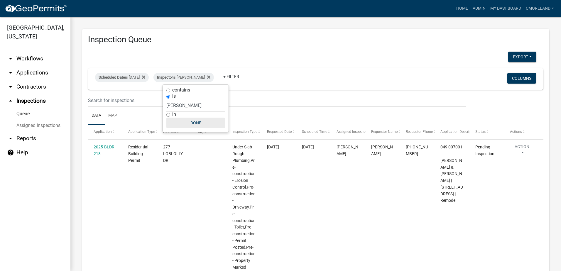
click at [197, 122] on button "Done" at bounding box center [195, 123] width 59 height 11
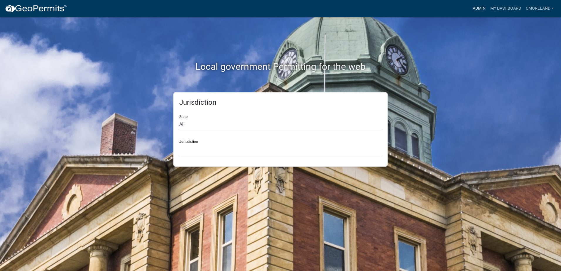
click at [475, 8] on link "Admin" at bounding box center [479, 8] width 18 height 11
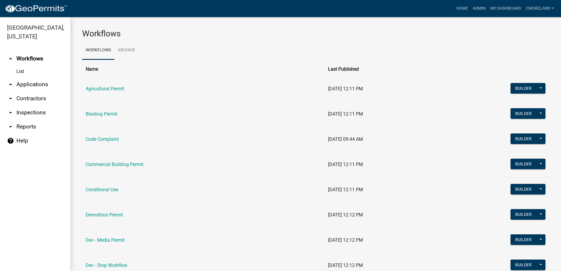
click at [38, 112] on link "arrow_drop_down Inspections" at bounding box center [35, 113] width 70 height 14
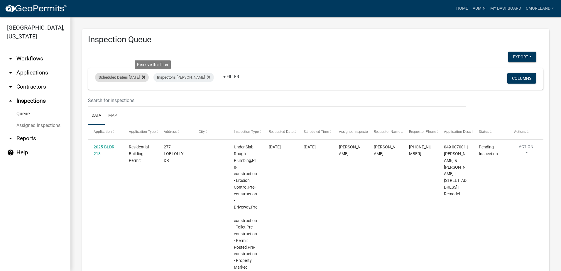
click at [145, 77] on icon at bounding box center [143, 76] width 3 height 3
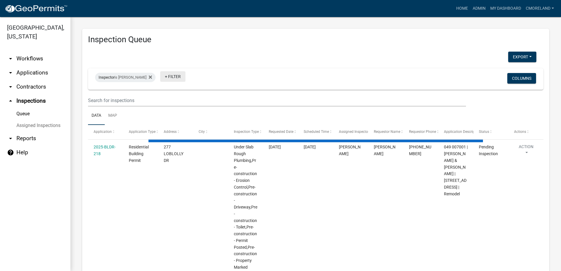
select select "2: 50"
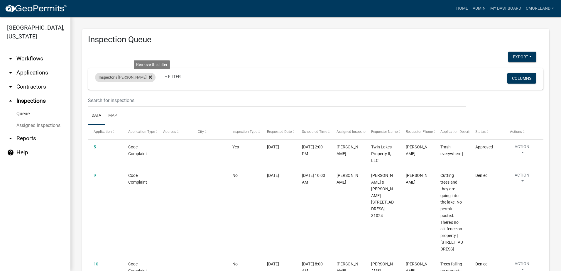
click at [152, 77] on icon at bounding box center [150, 77] width 3 height 5
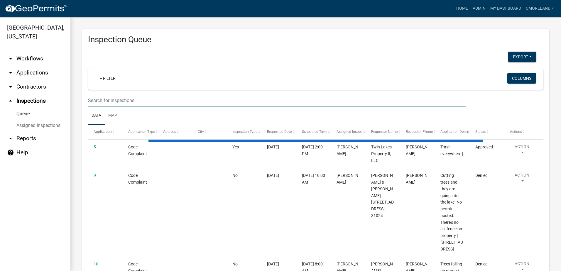
click at [113, 100] on input "text" at bounding box center [277, 100] width 378 height 12
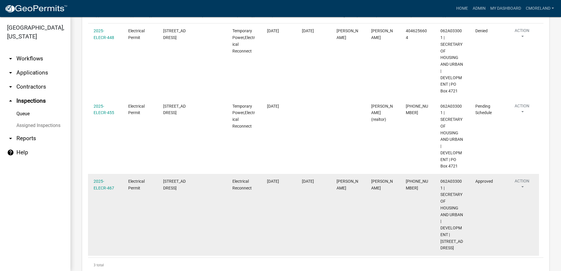
scroll to position [117, 0]
type input "149 old glenwood"
click at [102, 185] on link "2025-ELECR-467" at bounding box center [104, 183] width 21 height 11
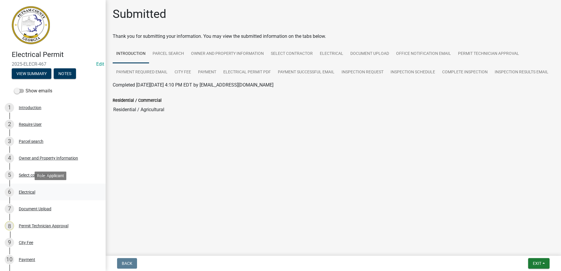
click at [35, 192] on div "Electrical" at bounding box center [27, 192] width 16 height 4
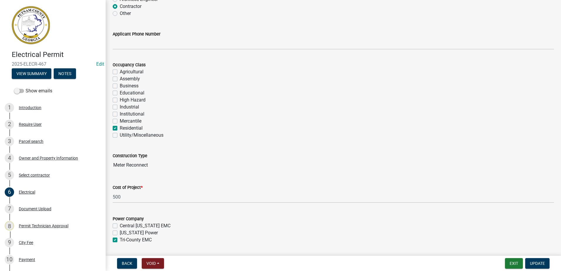
scroll to position [59, 0]
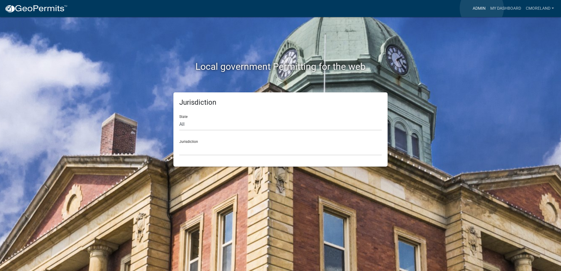
click at [482, 8] on link "Admin" at bounding box center [479, 8] width 18 height 11
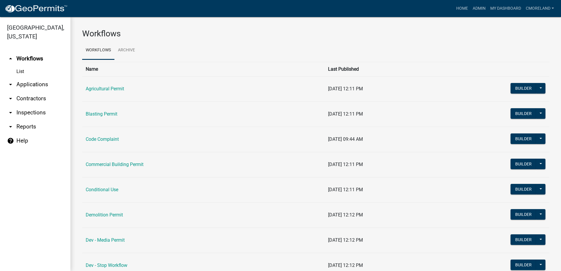
click at [27, 112] on link "arrow_drop_down Inspections" at bounding box center [35, 113] width 70 height 14
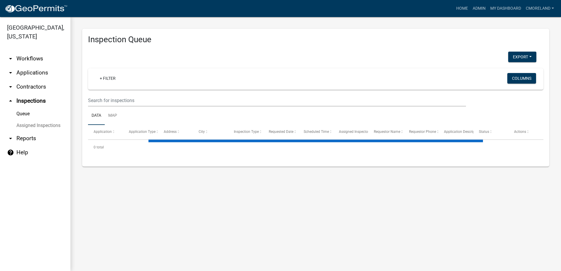
select select "2: 50"
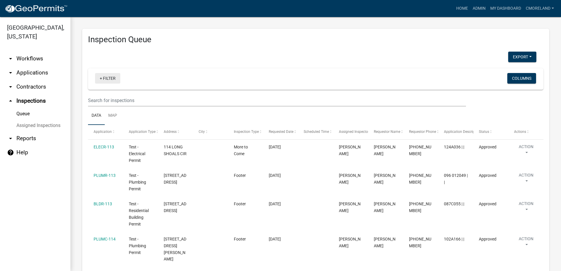
click at [107, 79] on link "+ Filter" at bounding box center [107, 78] width 25 height 11
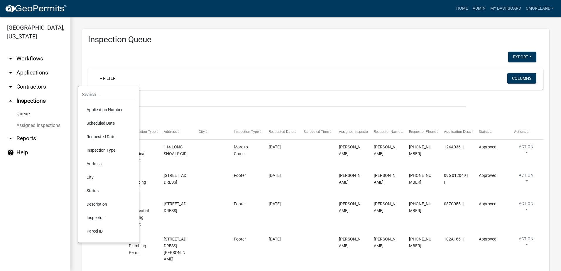
click at [100, 123] on li "Scheduled Date" at bounding box center [109, 122] width 54 height 13
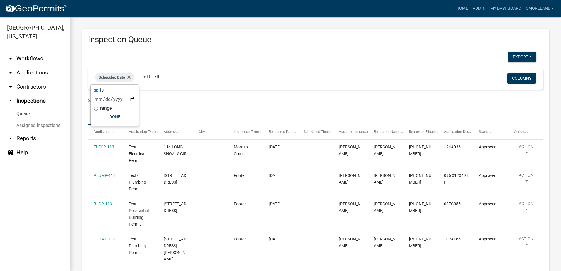
click at [133, 99] on input "date" at bounding box center [114, 99] width 41 height 12
click at [132, 99] on input "date" at bounding box center [114, 99] width 41 height 12
type input "2025-08-23"
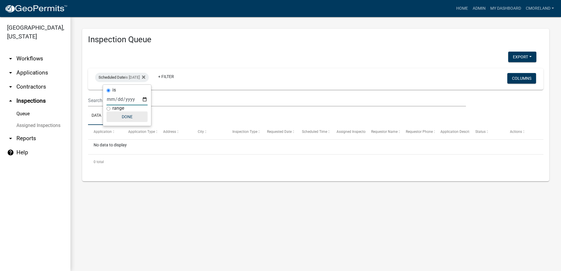
click at [134, 117] on button "Done" at bounding box center [127, 116] width 41 height 11
click at [143, 77] on div "Scheduled Date is 08/23/2025" at bounding box center [122, 77] width 54 height 9
click at [144, 98] on input "2025-08-23" at bounding box center [127, 99] width 41 height 12
type input "2025-08-20"
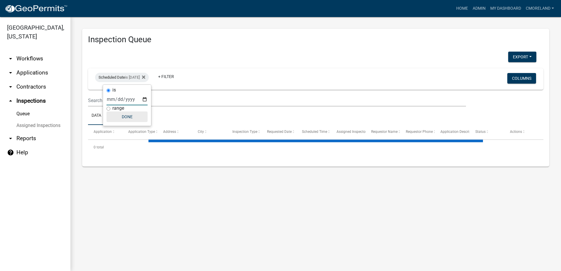
select select "2: 50"
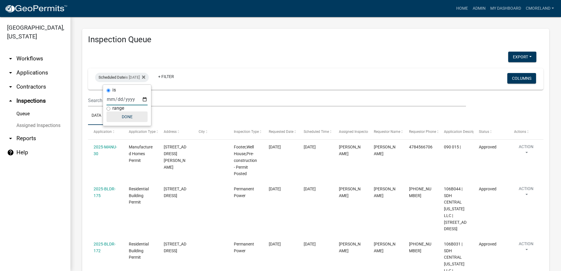
click at [130, 116] on button "Done" at bounding box center [127, 116] width 41 height 11
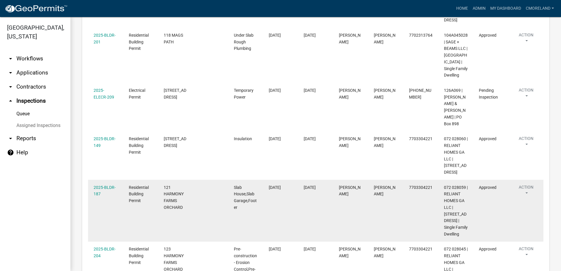
scroll to position [29, 0]
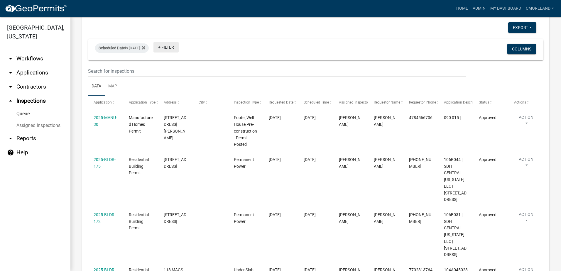
click at [177, 48] on link "+ Filter" at bounding box center [165, 47] width 25 height 11
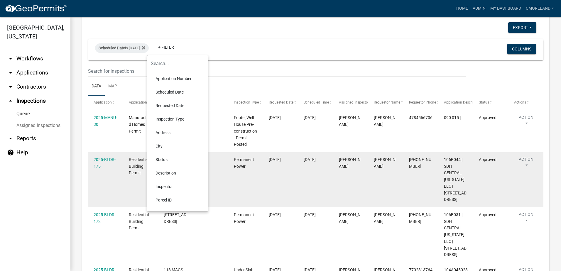
click at [165, 187] on li "Inspector" at bounding box center [178, 186] width 54 height 13
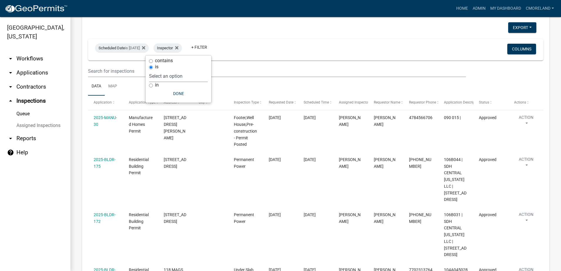
click at [192, 75] on select "Select an option None Michele Rivera Dorothy Evans Kenteria Williams Jerry Stok…" at bounding box center [178, 76] width 59 height 12
select select "a0ea4169-8540-4a2c-b9f4-cf4c1ffdeb95"
click at [166, 70] on select "Select an option None Michele Rivera Dorothy Evans Kenteria Williams Jerry Stok…" at bounding box center [178, 76] width 59 height 12
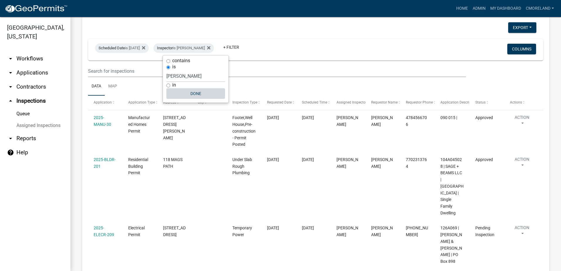
click at [197, 91] on button "Done" at bounding box center [195, 93] width 59 height 11
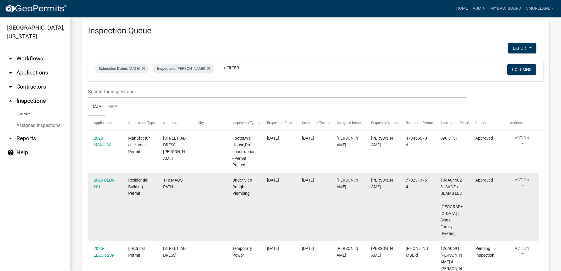
scroll to position [0, 0]
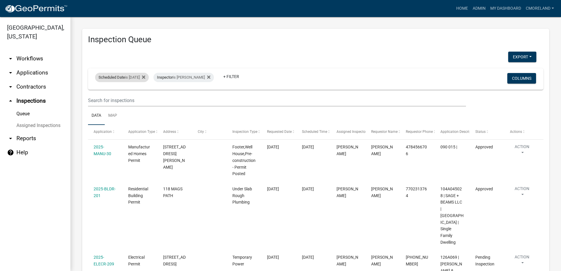
click at [136, 75] on div "Scheduled Date is 08/20/2025" at bounding box center [122, 77] width 54 height 9
click at [145, 99] on input "2025-08-20" at bounding box center [127, 99] width 41 height 12
type input "2025-08-21"
select select "2: 50"
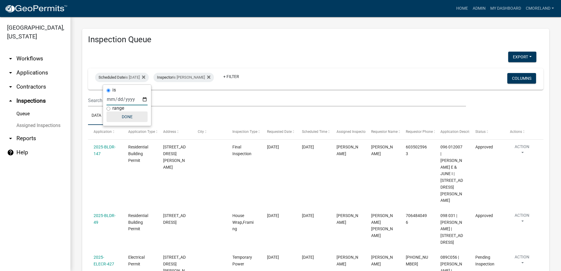
click at [131, 116] on button "Done" at bounding box center [127, 116] width 41 height 11
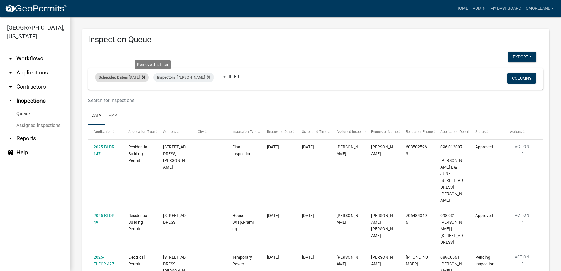
click at [145, 76] on icon at bounding box center [143, 76] width 3 height 3
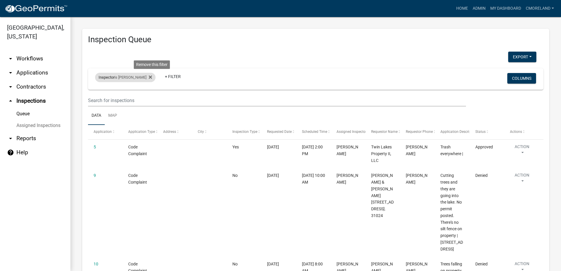
click at [155, 76] on div "Inspector is Cedrick Moreland Remove this filter" at bounding box center [125, 77] width 60 height 9
select select "a0ea4169-8540-4a2c-b9f4-cf4c1ffdeb95"
click at [152, 77] on icon at bounding box center [150, 76] width 3 height 3
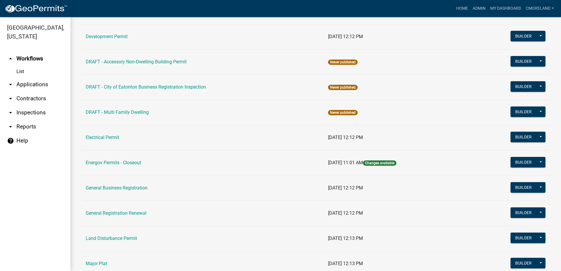
scroll to position [264, 0]
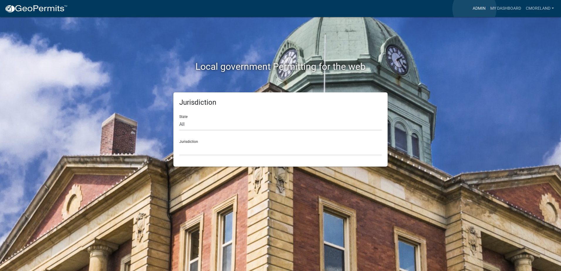
click at [475, 9] on link "Admin" at bounding box center [479, 8] width 18 height 11
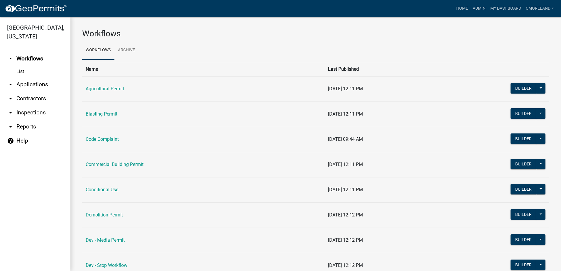
click at [38, 112] on link "arrow_drop_down Inspections" at bounding box center [35, 113] width 70 height 14
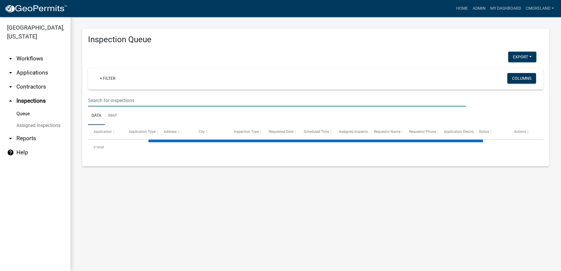
click at [120, 100] on input "text" at bounding box center [277, 100] width 378 height 12
select select "2: 50"
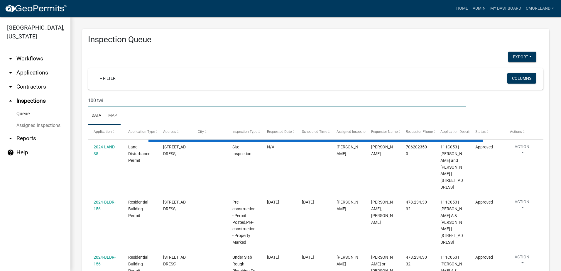
drag, startPoint x: 112, startPoint y: 104, endPoint x: 116, endPoint y: 120, distance: 16.6
click at [116, 120] on link "Map" at bounding box center [113, 116] width 16 height 19
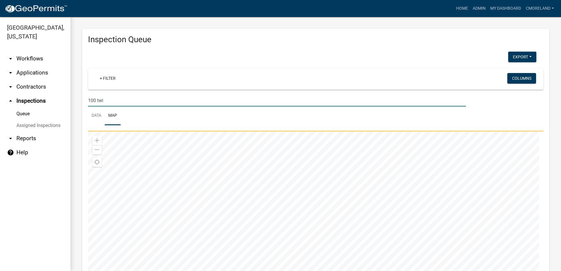
click at [104, 102] on input "100 twi" at bounding box center [277, 100] width 378 height 12
type input "100 twisting hill ln"
click at [97, 114] on link "Data" at bounding box center [96, 116] width 17 height 19
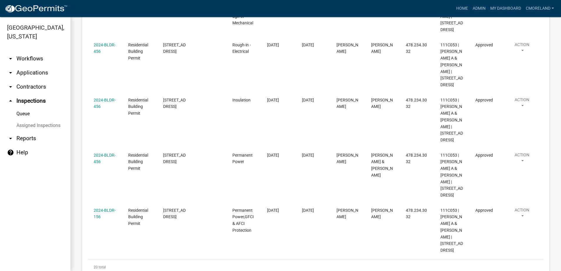
scroll to position [1144, 0]
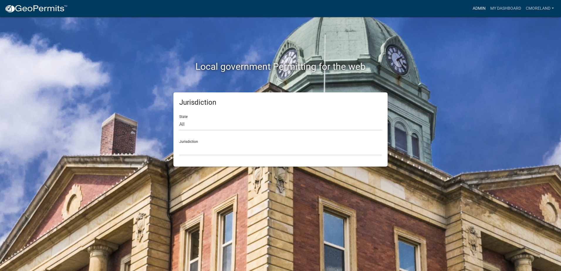
click at [479, 7] on link "Admin" at bounding box center [479, 8] width 18 height 11
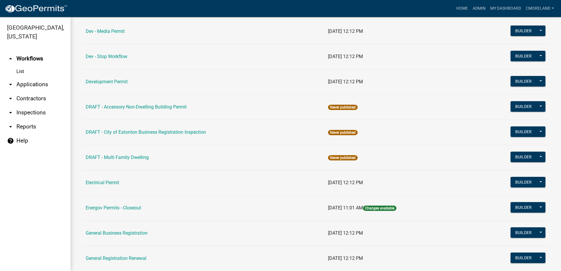
scroll to position [205, 0]
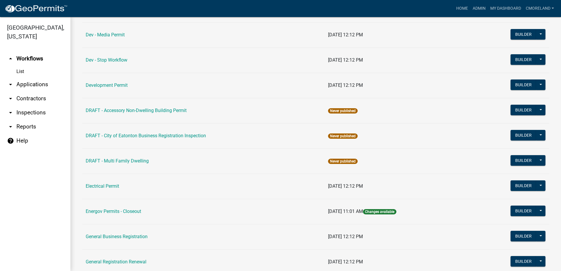
click at [25, 113] on link "arrow_drop_down Inspections" at bounding box center [35, 113] width 70 height 14
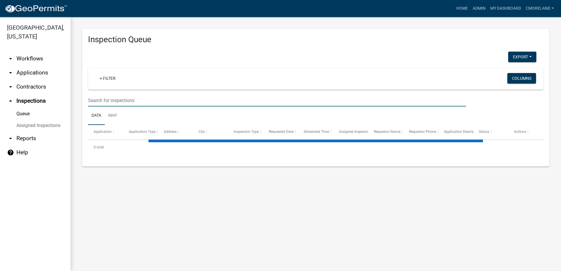
click at [126, 97] on input "text" at bounding box center [277, 100] width 378 height 12
select select "2: 50"
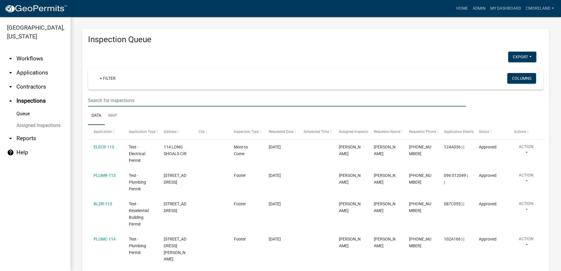
click at [141, 100] on input "text" at bounding box center [277, 100] width 378 height 12
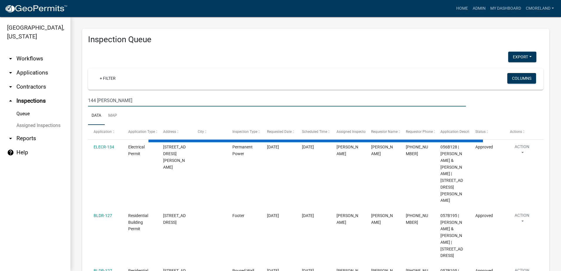
type input "144 collis cir"
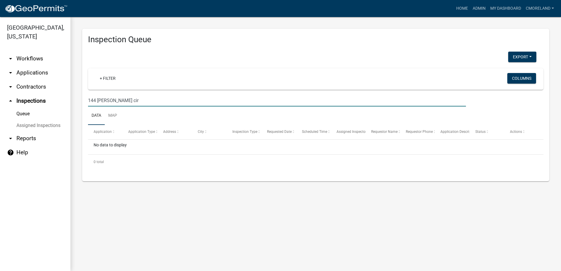
select select "2: 50"
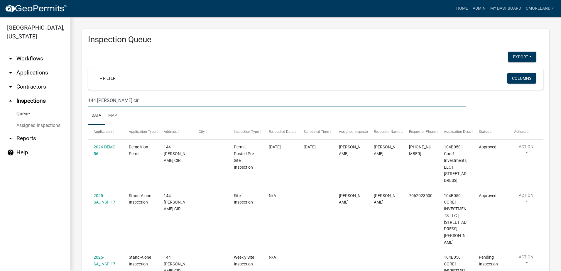
click at [93, 100] on input "144 collis cir" at bounding box center [277, 100] width 378 height 12
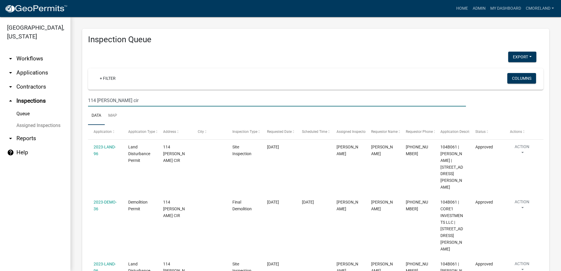
click at [131, 101] on input "114 collis cir" at bounding box center [277, 100] width 378 height 12
type input "1"
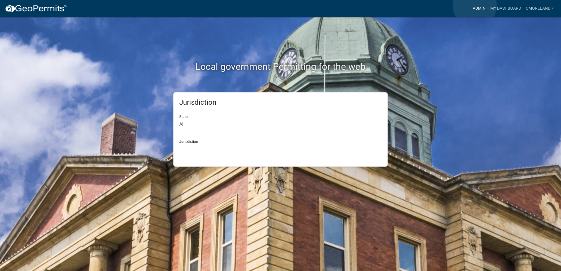
click at [475, 6] on link "Admin" at bounding box center [479, 8] width 18 height 11
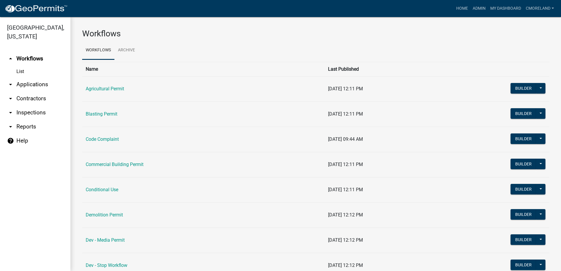
click at [33, 114] on link "arrow_drop_down Inspections" at bounding box center [35, 113] width 70 height 14
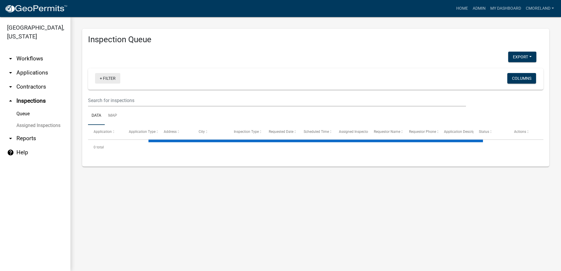
select select "2: 50"
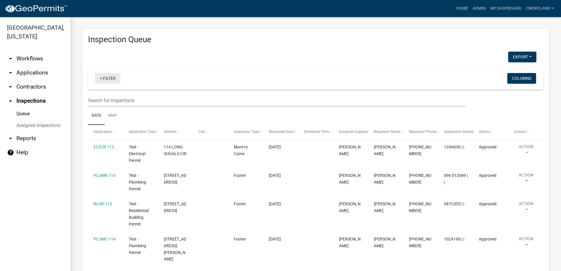
click at [112, 78] on link "+ Filter" at bounding box center [107, 78] width 25 height 11
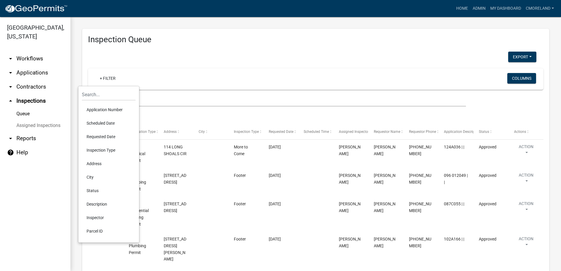
click at [104, 123] on li "Scheduled Date" at bounding box center [109, 122] width 54 height 13
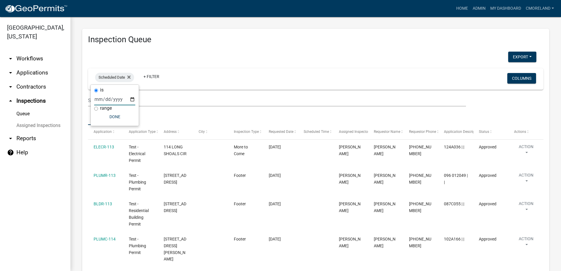
click at [132, 100] on input "date" at bounding box center [114, 99] width 41 height 12
type input "[DATE]"
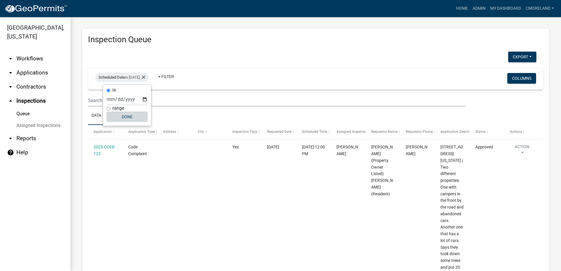
click at [127, 115] on button "Done" at bounding box center [127, 116] width 41 height 11
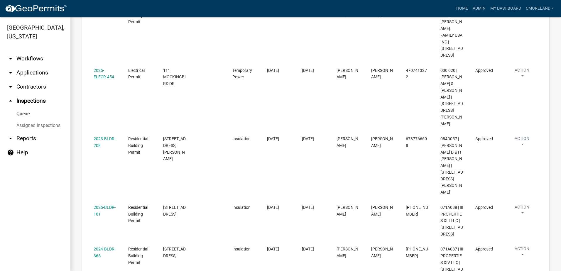
scroll to position [606, 0]
